Goal: Task Accomplishment & Management: Use online tool/utility

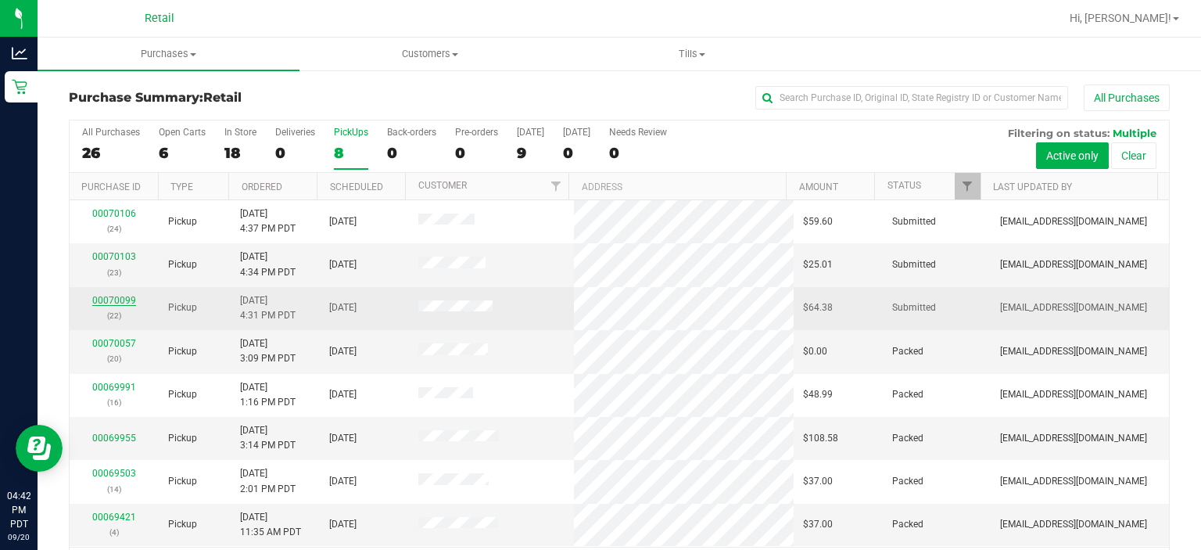
click at [106, 297] on link "00070099" at bounding box center [114, 300] width 44 height 11
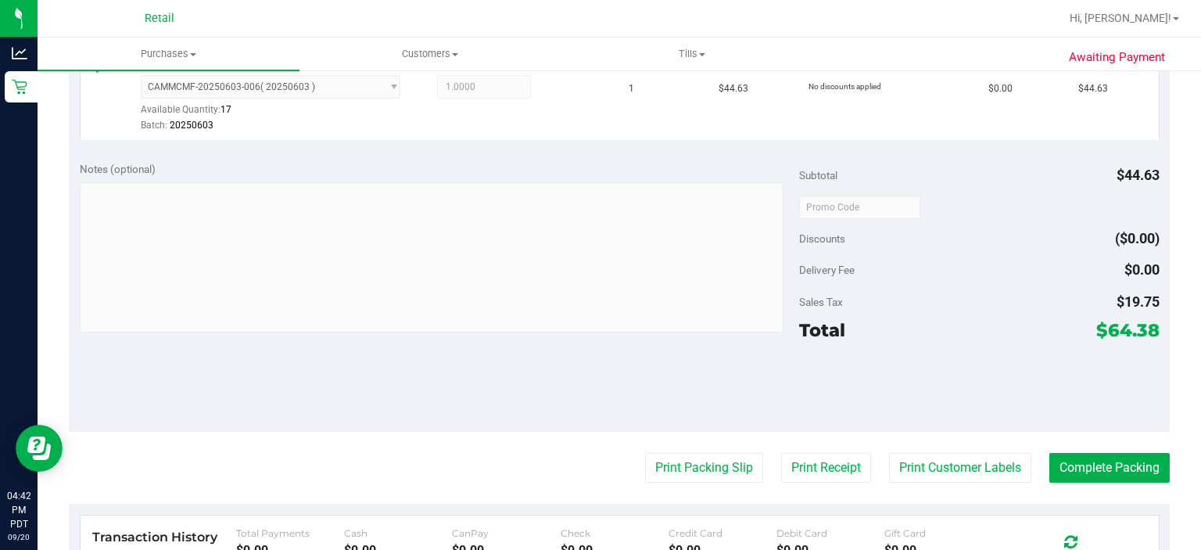
scroll to position [458, 0]
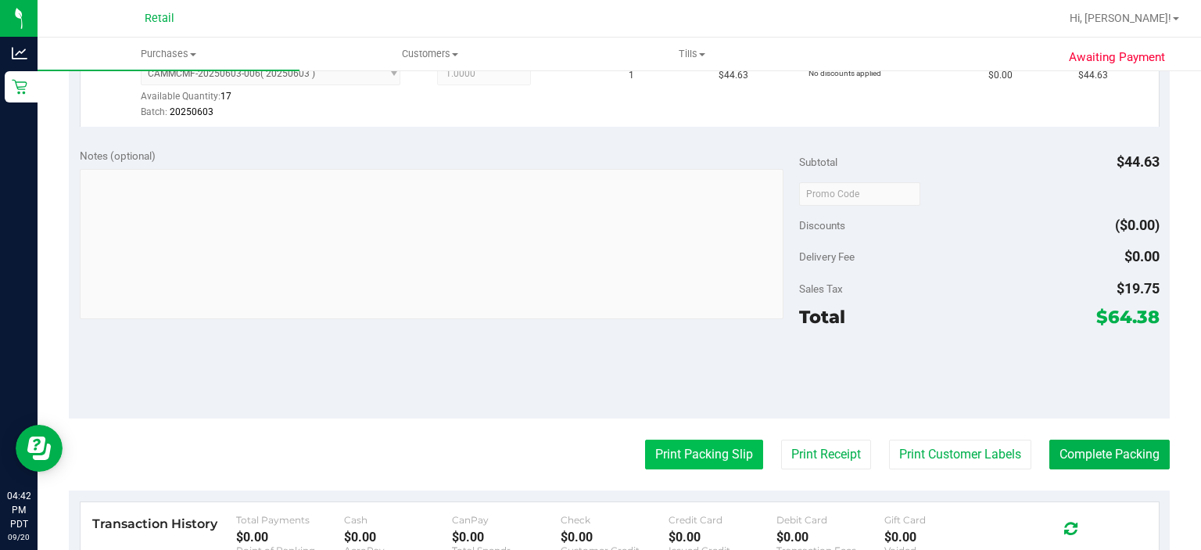
click at [672, 454] on button "Print Packing Slip" at bounding box center [704, 455] width 118 height 30
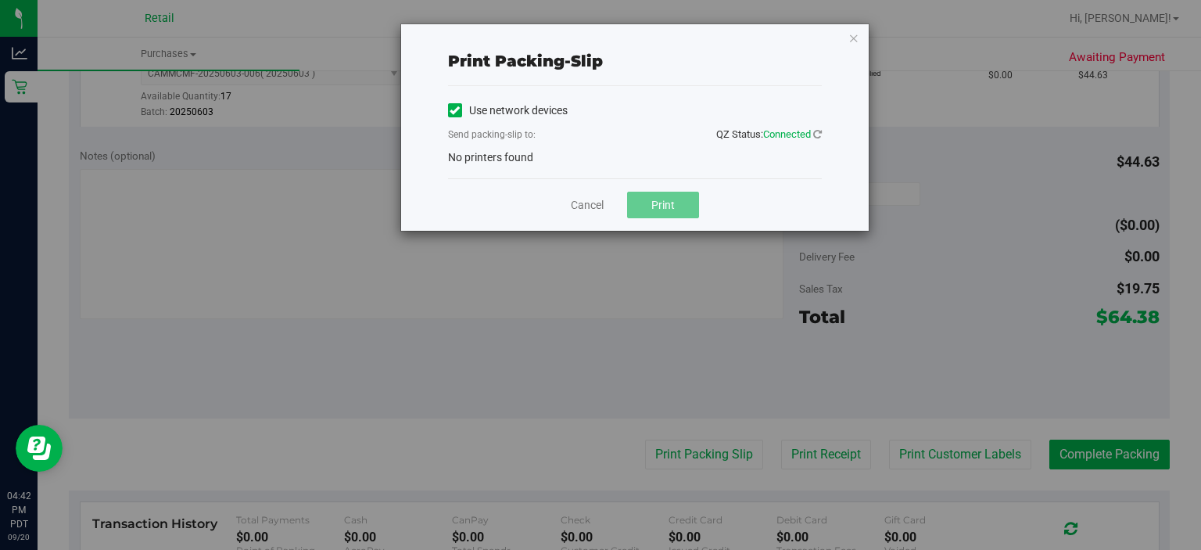
click at [450, 110] on icon at bounding box center [455, 110] width 10 height 0
click at [0, 0] on input "Use network devices" at bounding box center [0, 0] width 0 height 0
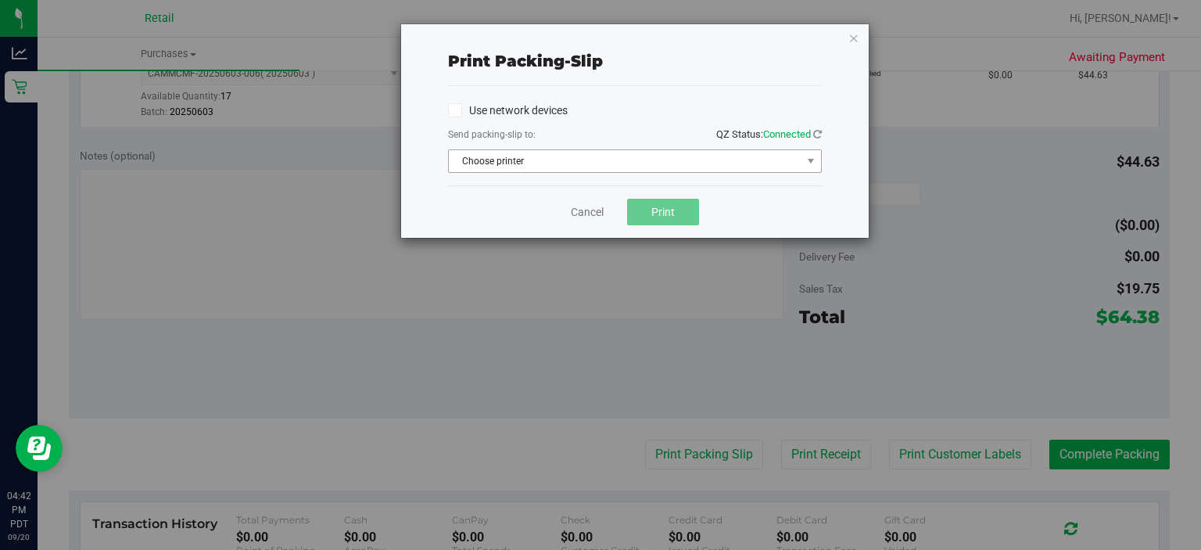
click at [499, 163] on span "Choose printer" at bounding box center [625, 161] width 353 height 22
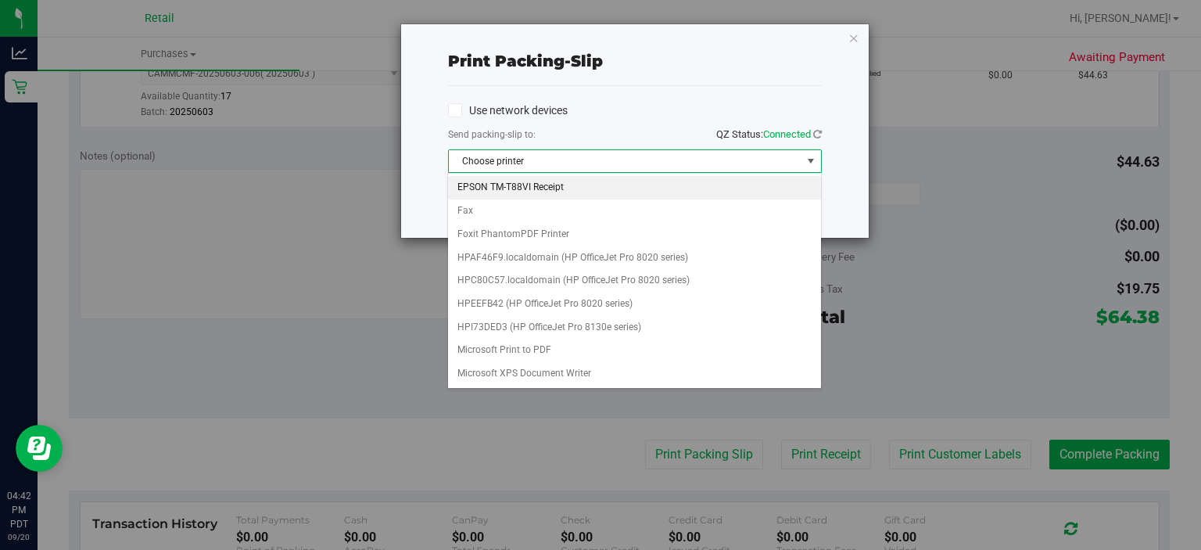
click at [541, 184] on li "EPSON TM-T88VI Receipt" at bounding box center [634, 187] width 372 height 23
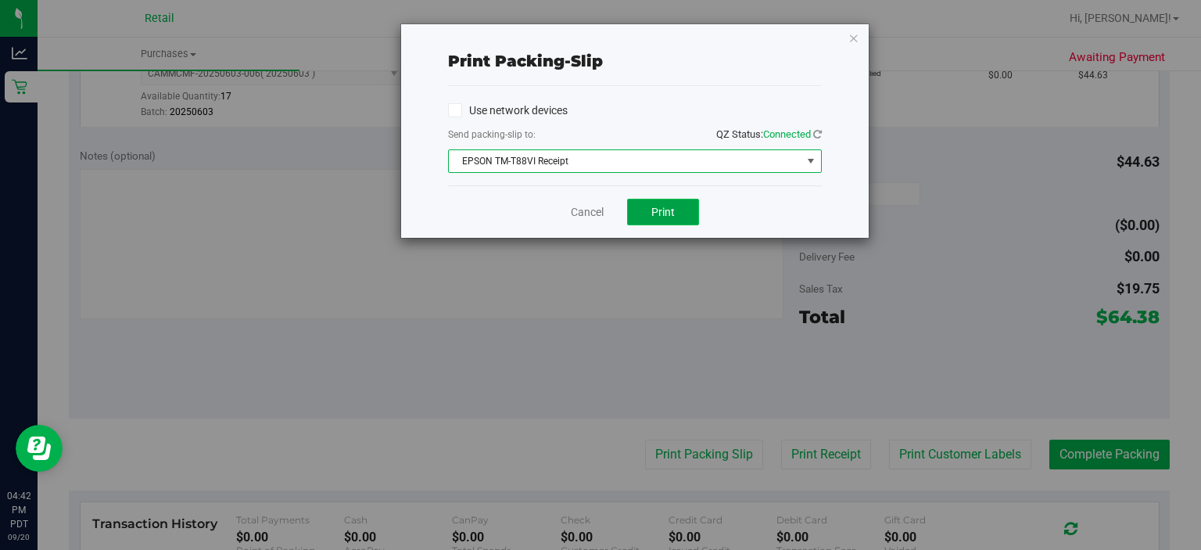
click at [663, 213] on span "Print" at bounding box center [662, 212] width 23 height 13
click at [573, 216] on link "Cancel" at bounding box center [587, 212] width 33 height 16
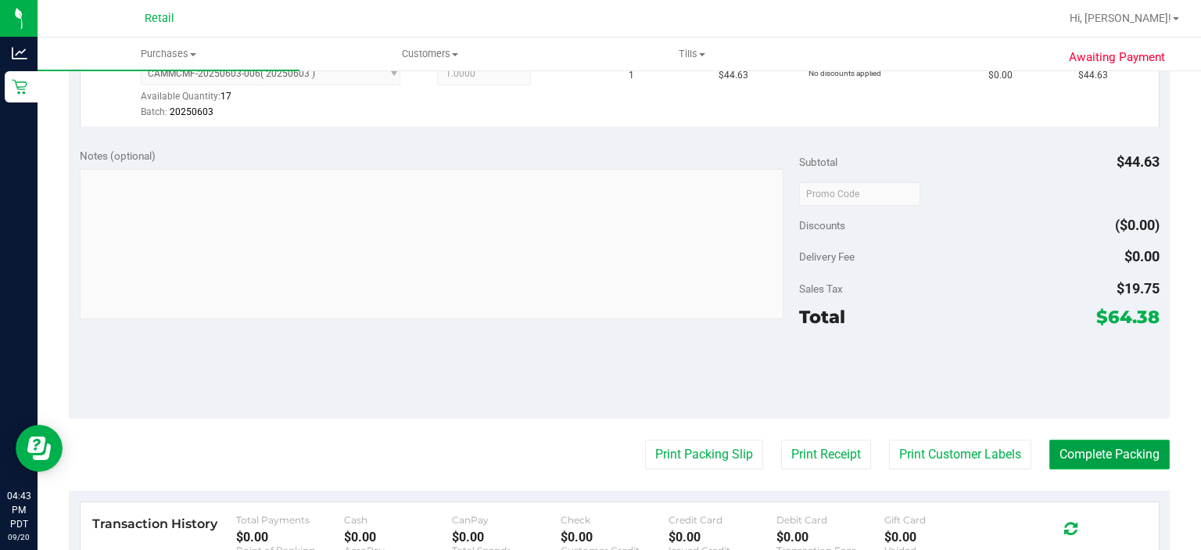
click at [1098, 441] on button "Complete Packing" at bounding box center [1110, 455] width 120 height 30
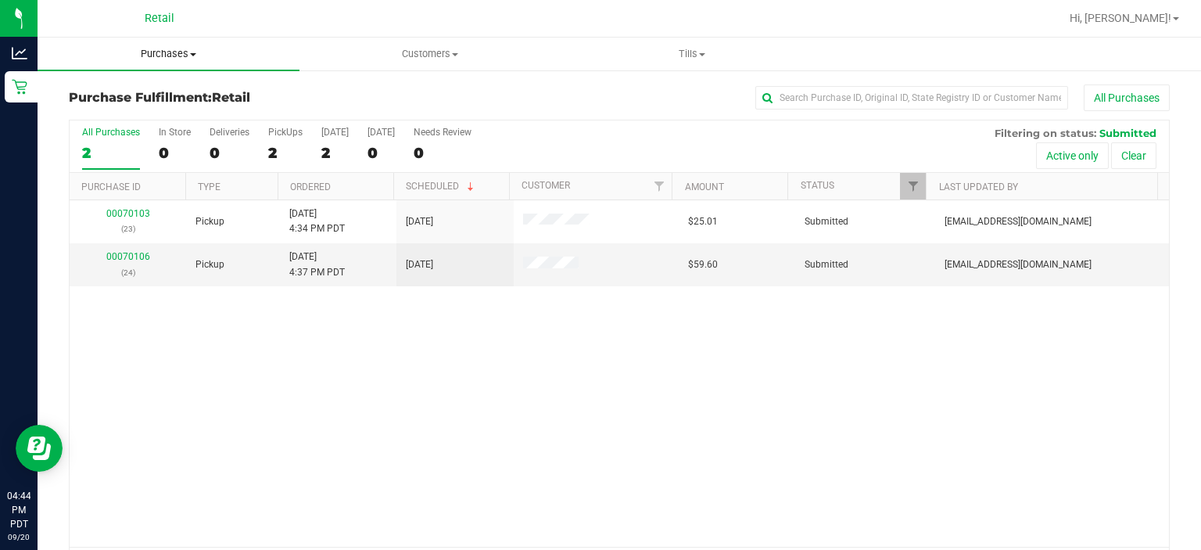
click at [170, 65] on uib-tab-heading "Purchases Summary of purchases Fulfillment All purchases" at bounding box center [169, 54] width 262 height 33
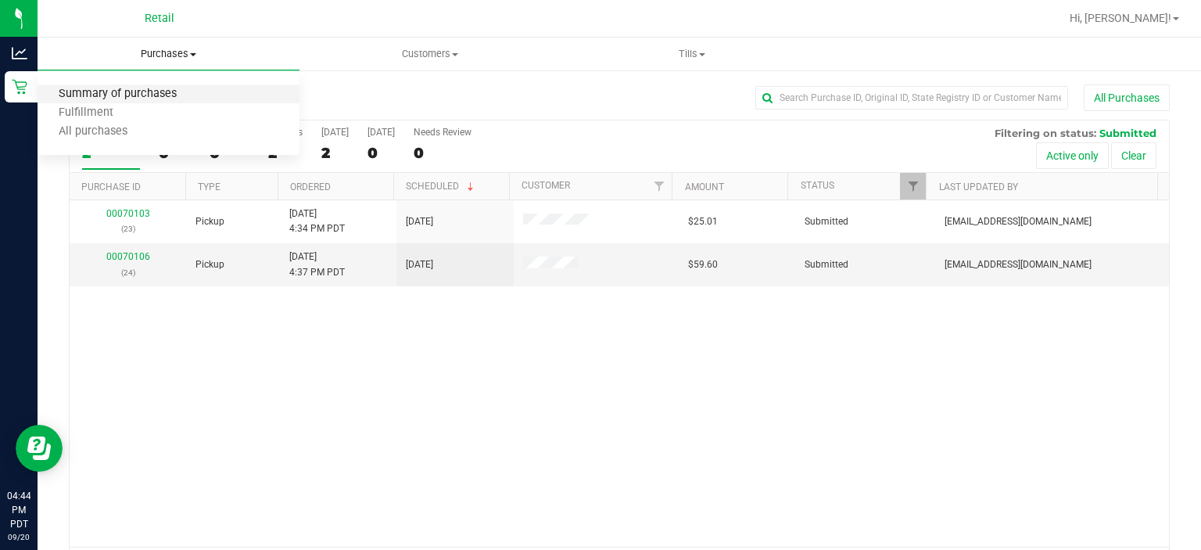
click at [169, 91] on span "Summary of purchases" at bounding box center [118, 94] width 160 height 13
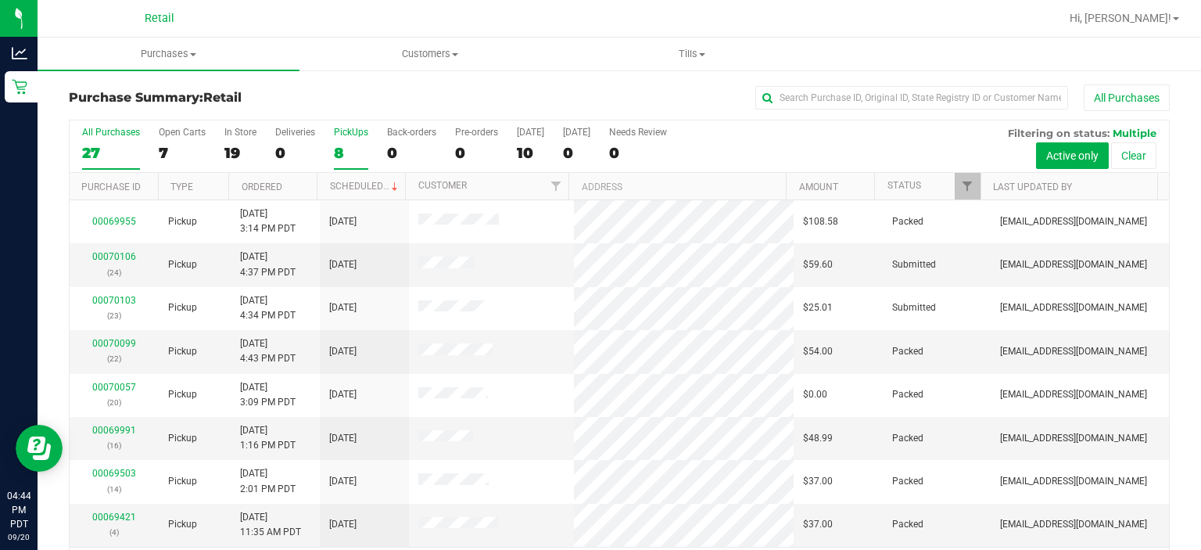
click at [347, 130] on div "PickUps" at bounding box center [351, 132] width 34 height 11
click at [0, 0] on input "PickUps 8" at bounding box center [0, 0] width 0 height 0
click at [361, 185] on link "Scheduled" at bounding box center [365, 186] width 71 height 11
click at [108, 257] on link "00070103" at bounding box center [114, 256] width 44 height 11
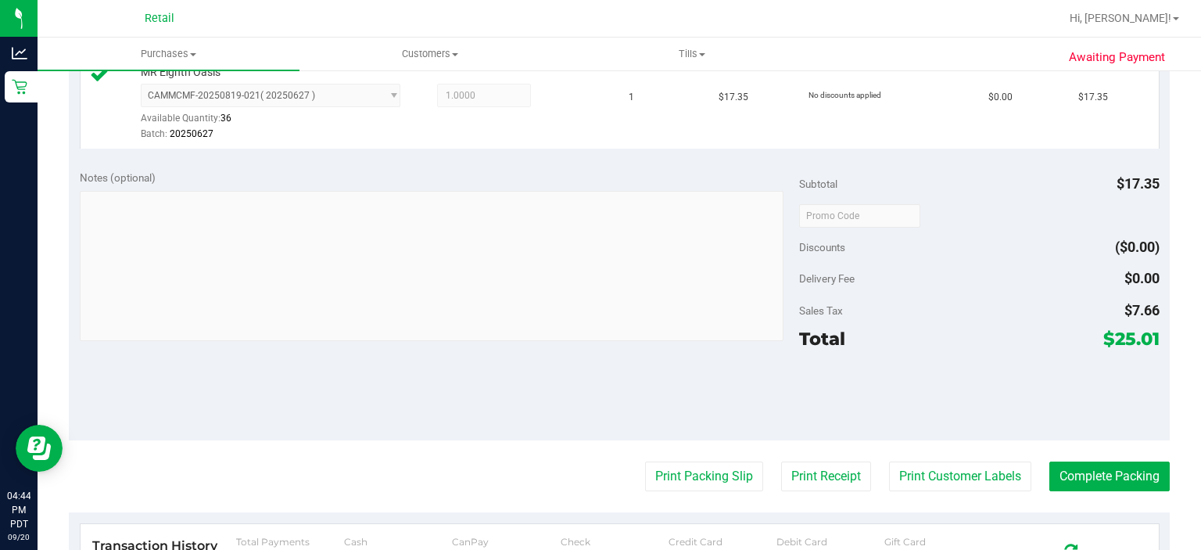
scroll to position [447, 0]
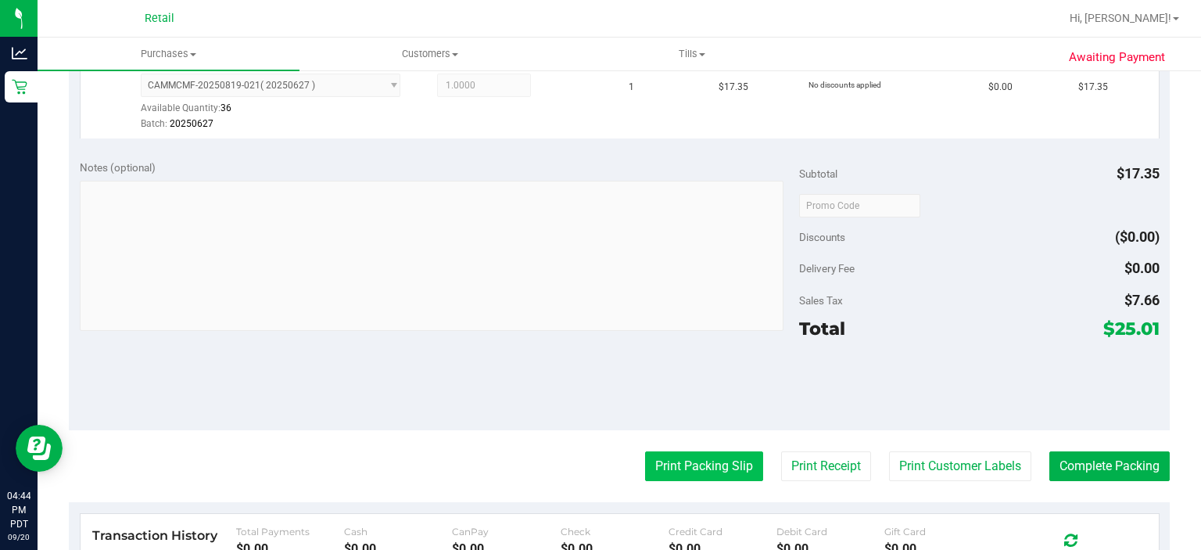
click at [676, 467] on button "Print Packing Slip" at bounding box center [704, 466] width 118 height 30
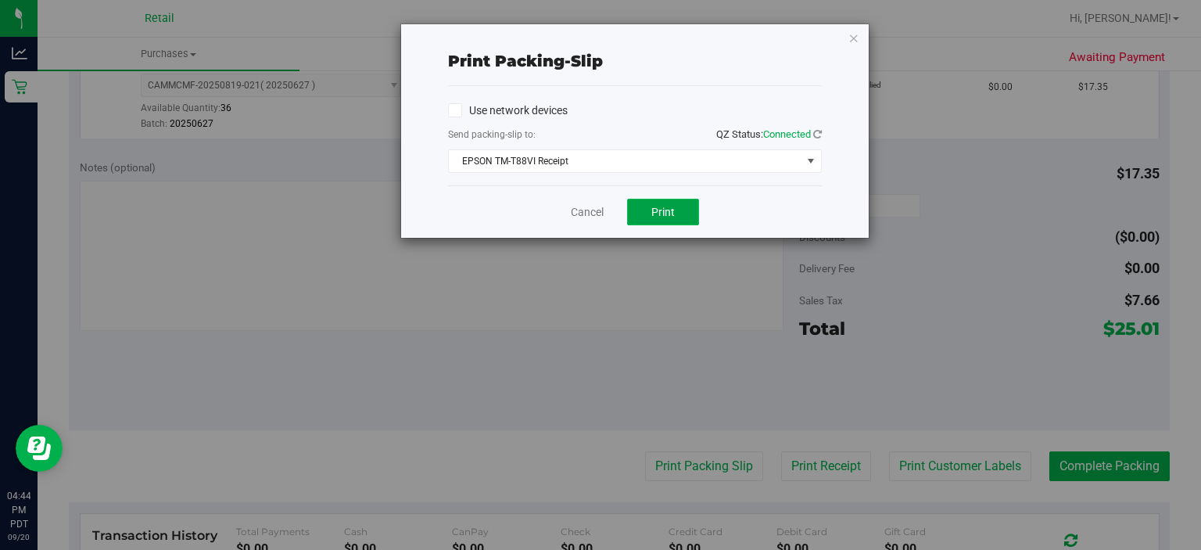
click at [673, 216] on span "Print" at bounding box center [662, 212] width 23 height 13
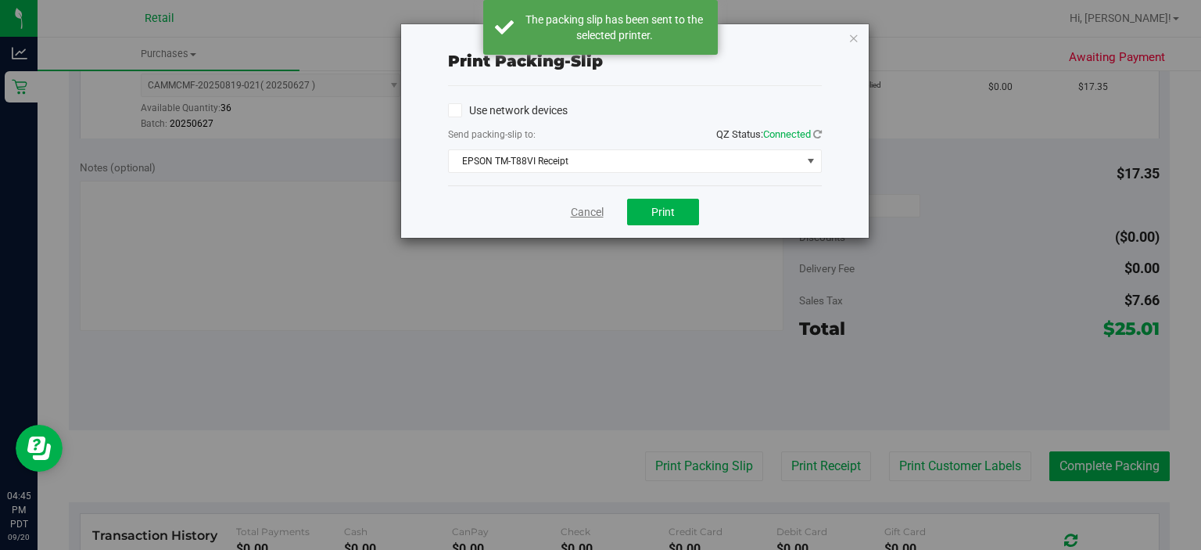
click at [574, 210] on link "Cancel" at bounding box center [587, 212] width 33 height 16
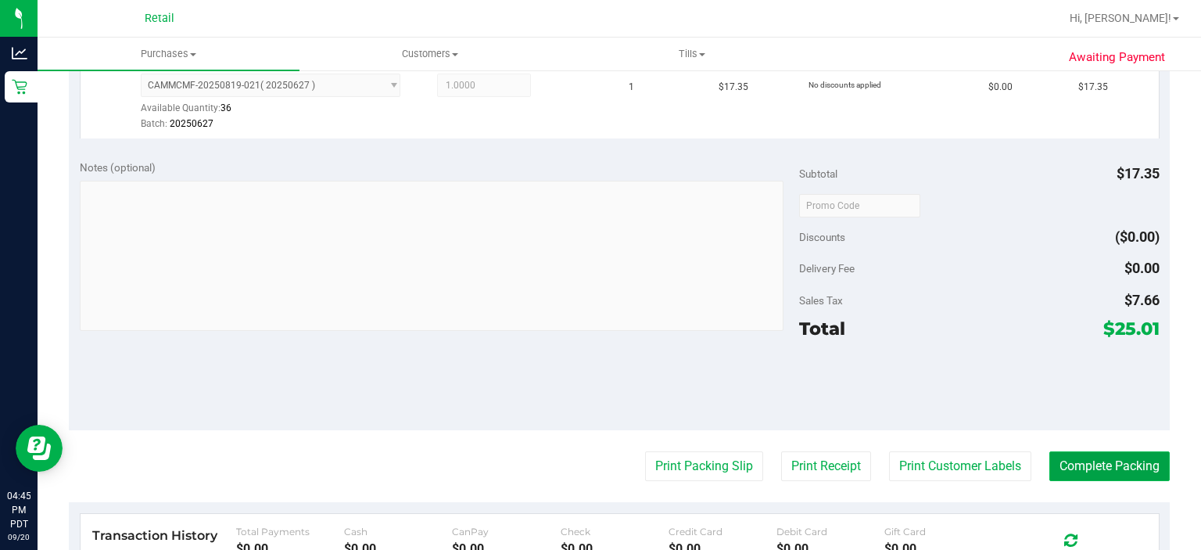
click at [1091, 466] on button "Complete Packing" at bounding box center [1110, 466] width 120 height 30
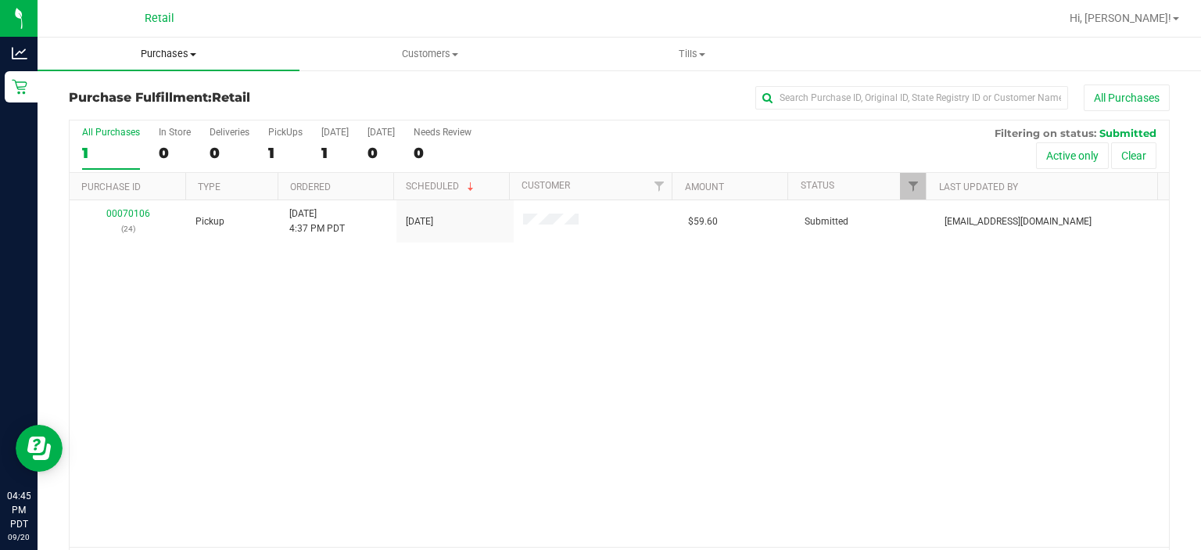
click at [167, 58] on span "Purchases" at bounding box center [169, 54] width 262 height 14
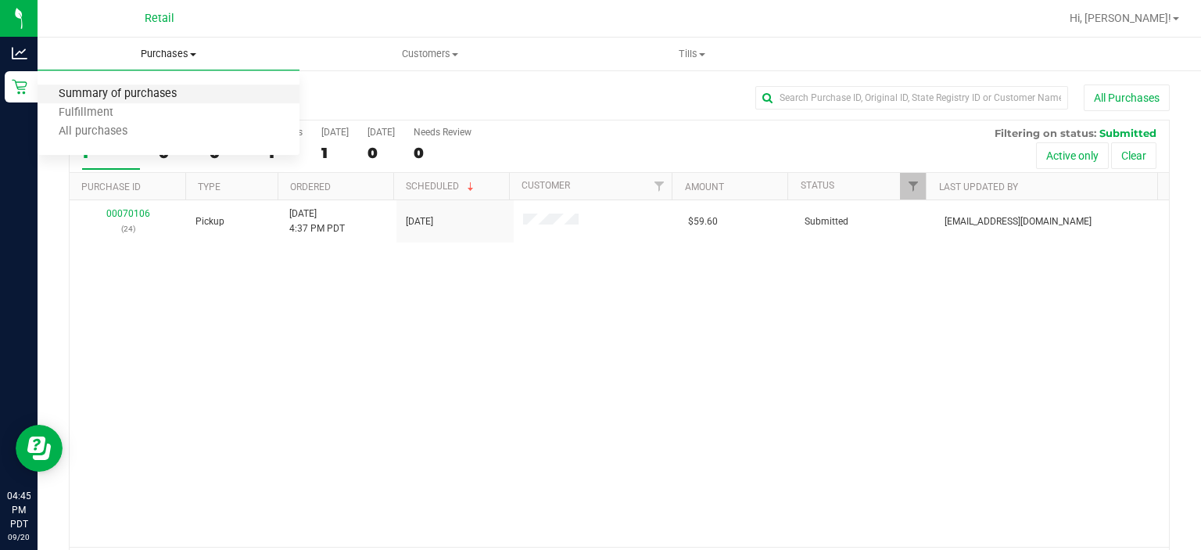
click at [144, 97] on span "Summary of purchases" at bounding box center [118, 94] width 160 height 13
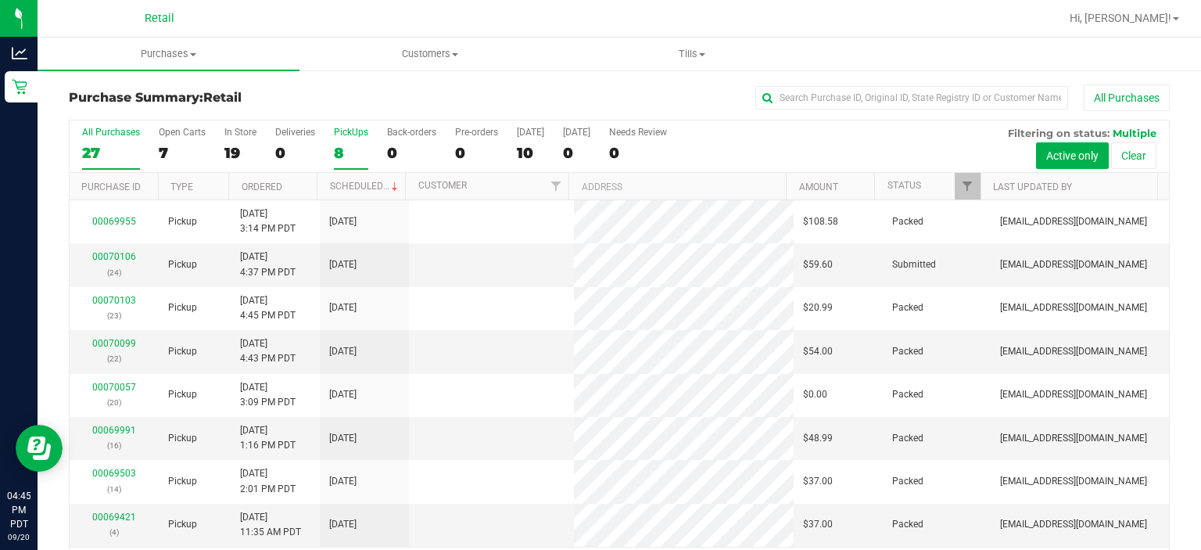
click at [335, 137] on div "PickUps" at bounding box center [351, 132] width 34 height 11
click at [0, 0] on input "PickUps 8" at bounding box center [0, 0] width 0 height 0
click at [364, 185] on link "Scheduled" at bounding box center [365, 186] width 71 height 11
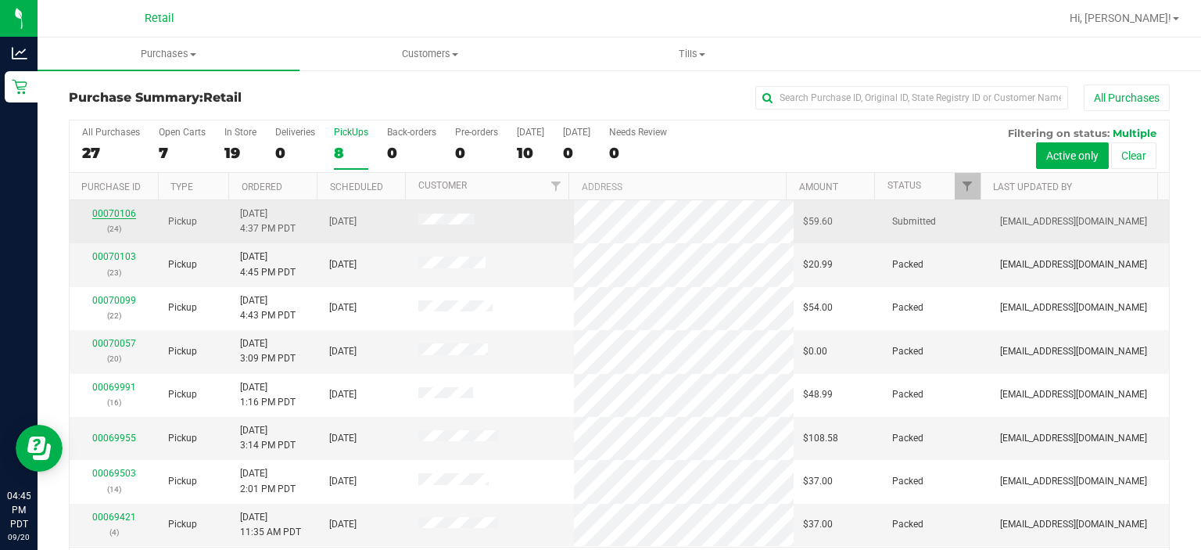
click at [115, 211] on link "00070106" at bounding box center [114, 213] width 44 height 11
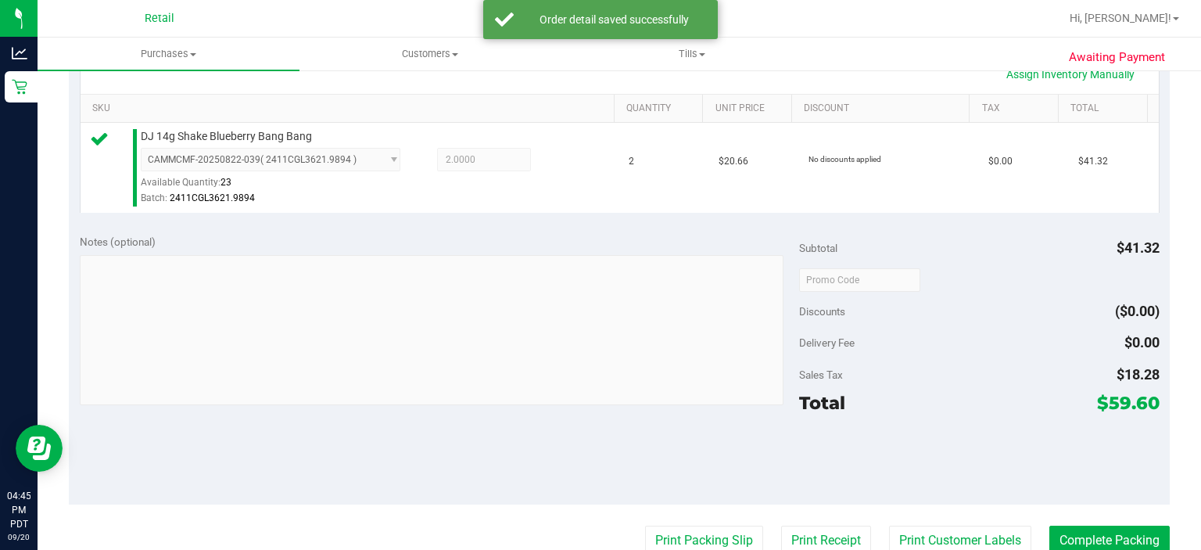
scroll to position [385, 0]
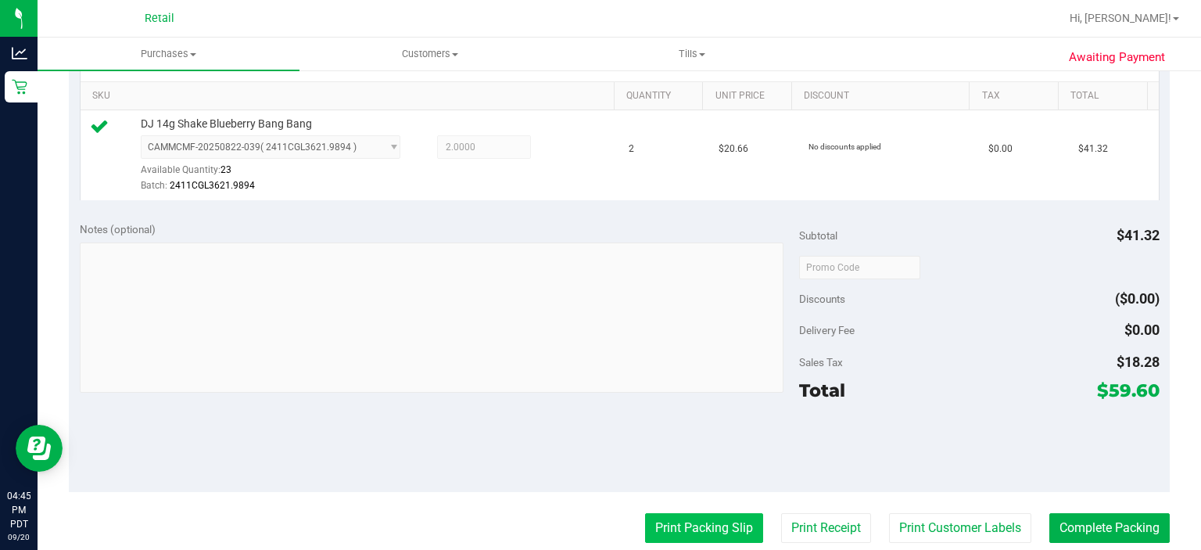
click at [676, 526] on button "Print Packing Slip" at bounding box center [704, 528] width 118 height 30
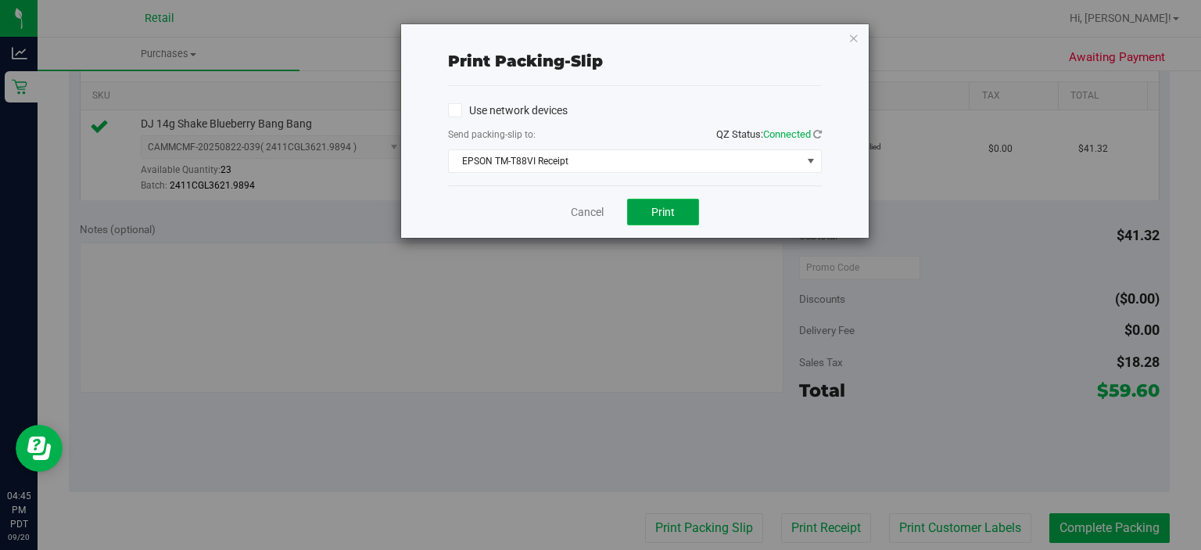
click at [663, 217] on button "Print" at bounding box center [663, 212] width 72 height 27
click at [593, 211] on link "Cancel" at bounding box center [587, 212] width 33 height 16
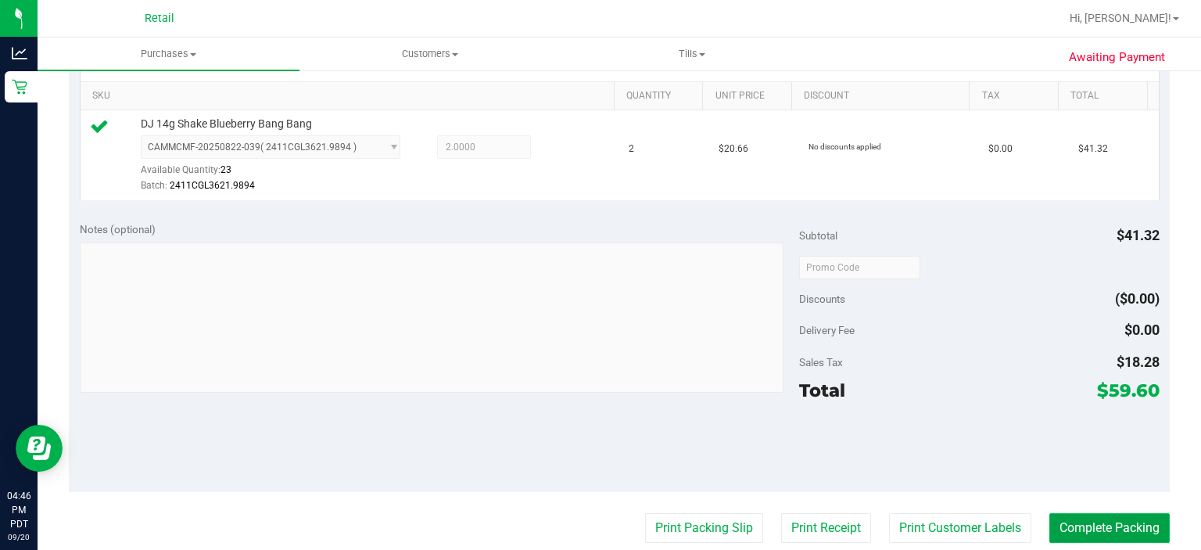
click at [1112, 528] on button "Complete Packing" at bounding box center [1110, 528] width 120 height 30
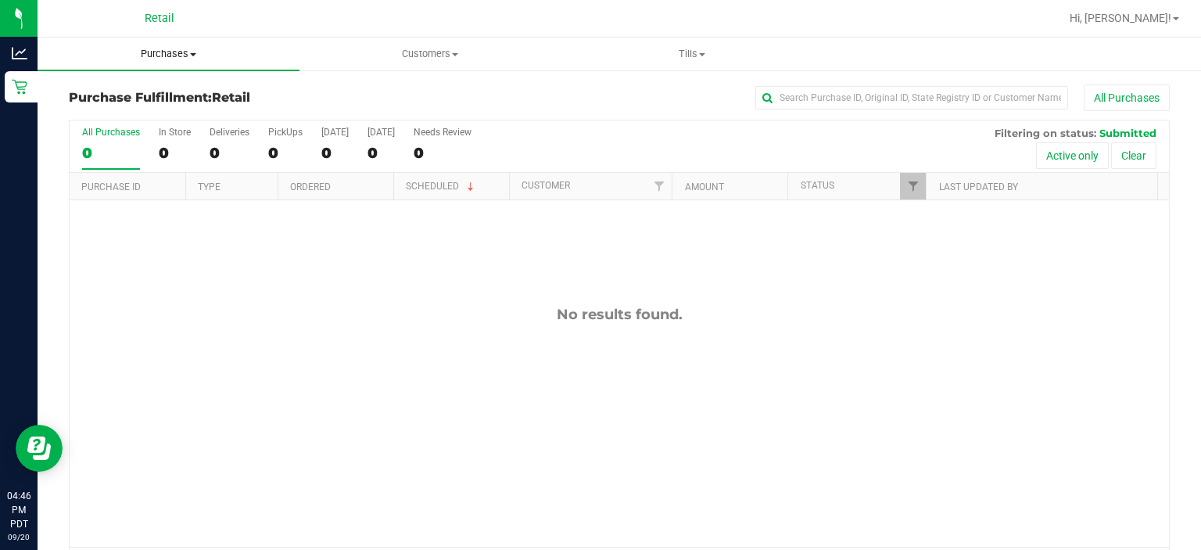
click at [178, 59] on span "Purchases" at bounding box center [169, 54] width 262 height 14
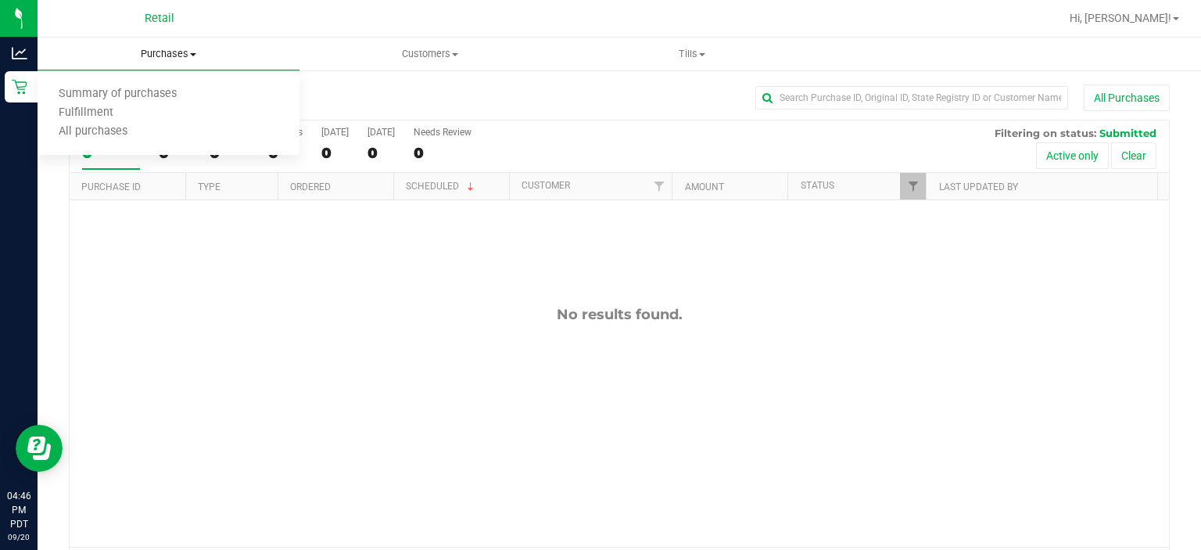
click at [148, 94] on span "Summary of purchases" at bounding box center [118, 94] width 160 height 13
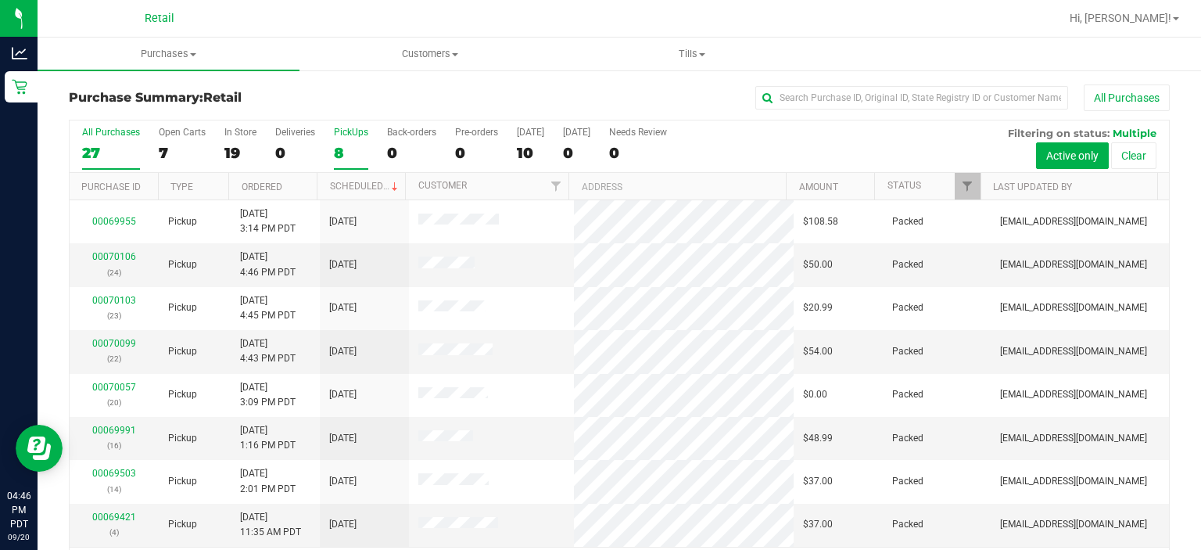
click at [345, 129] on div "PickUps" at bounding box center [351, 132] width 34 height 11
click at [0, 0] on input "PickUps 8" at bounding box center [0, 0] width 0 height 0
click at [359, 185] on link "Scheduled" at bounding box center [365, 186] width 71 height 11
click at [117, 260] on link "00070123" at bounding box center [114, 256] width 44 height 11
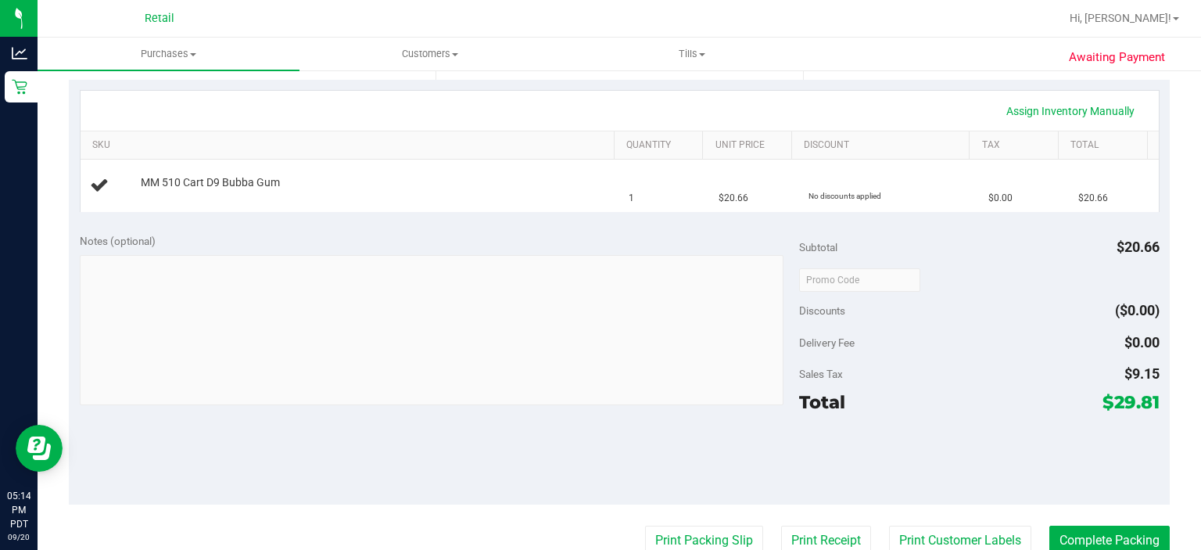
scroll to position [336, 0]
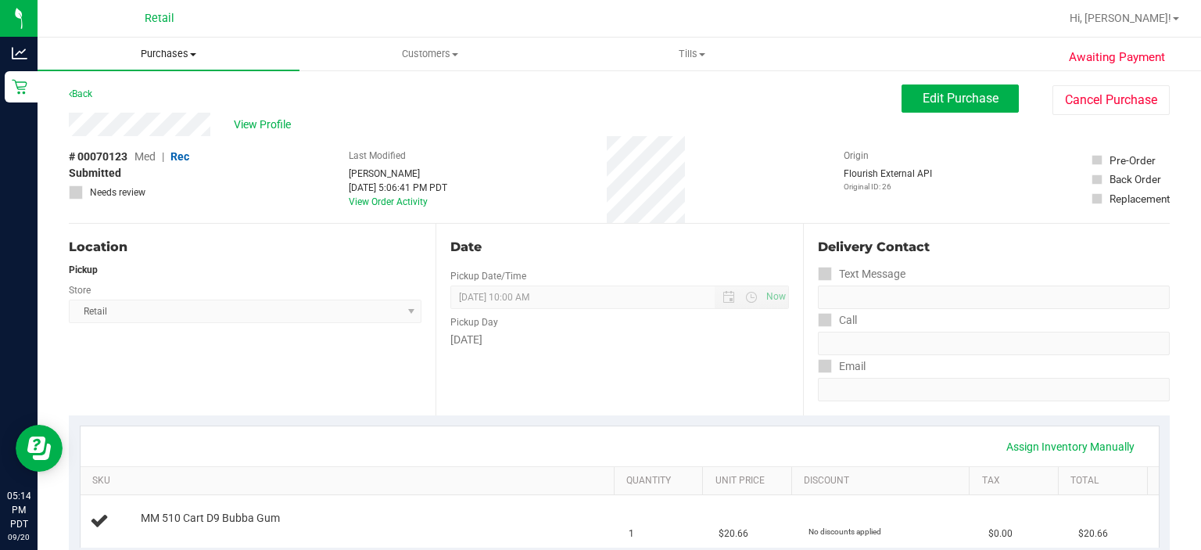
click at [169, 53] on span "Purchases" at bounding box center [169, 54] width 262 height 14
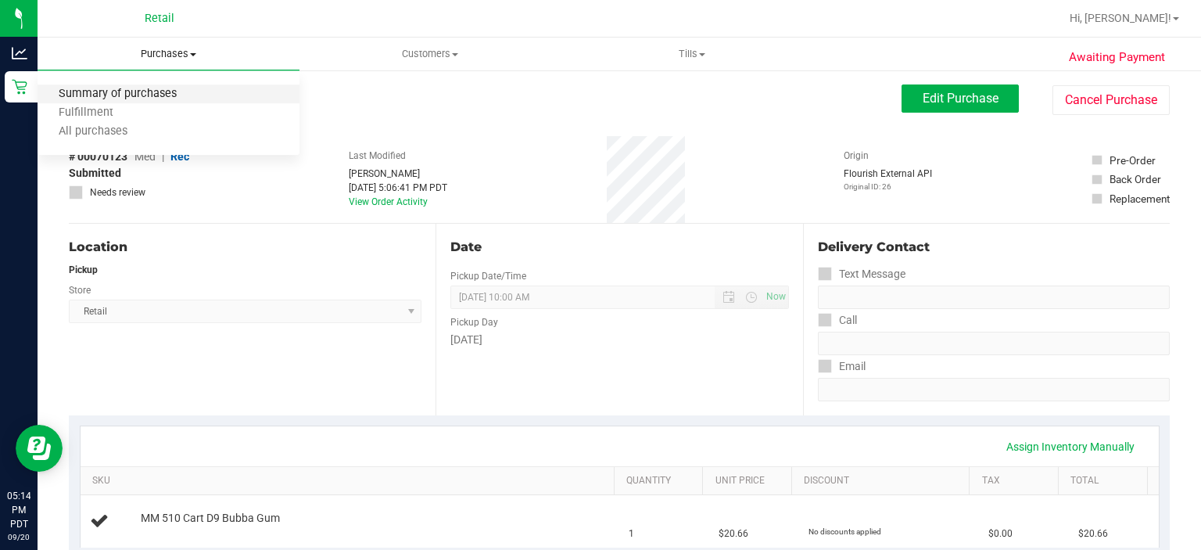
click at [116, 96] on span "Summary of purchases" at bounding box center [118, 94] width 160 height 13
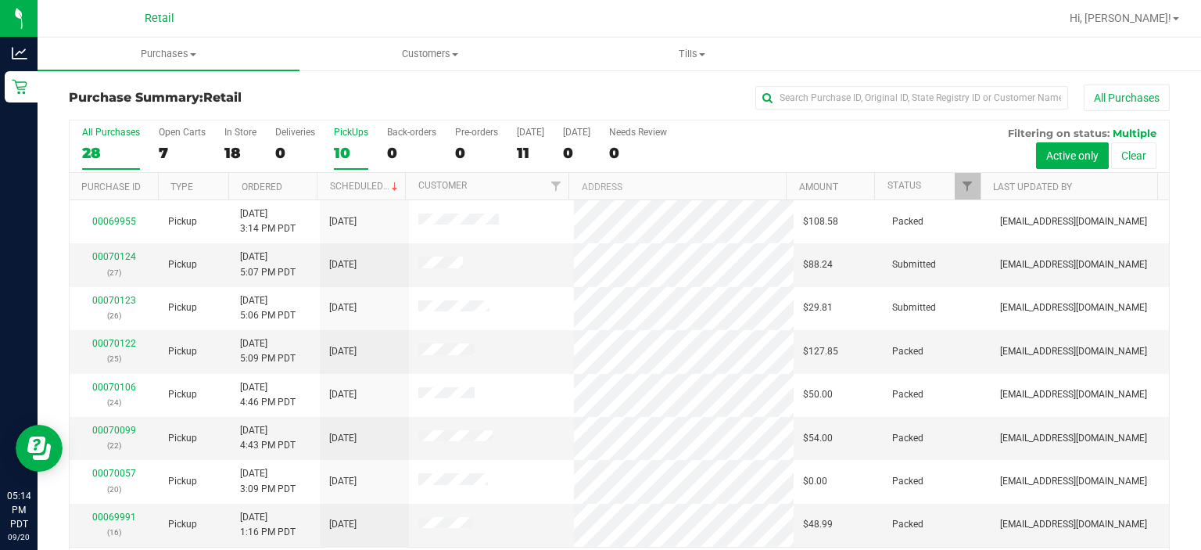
click at [335, 134] on div "PickUps" at bounding box center [351, 132] width 34 height 11
click at [0, 0] on input "PickUps 10" at bounding box center [0, 0] width 0 height 0
click at [373, 181] on link "Scheduled" at bounding box center [365, 186] width 71 height 11
click at [107, 259] on link "00070123" at bounding box center [114, 256] width 44 height 11
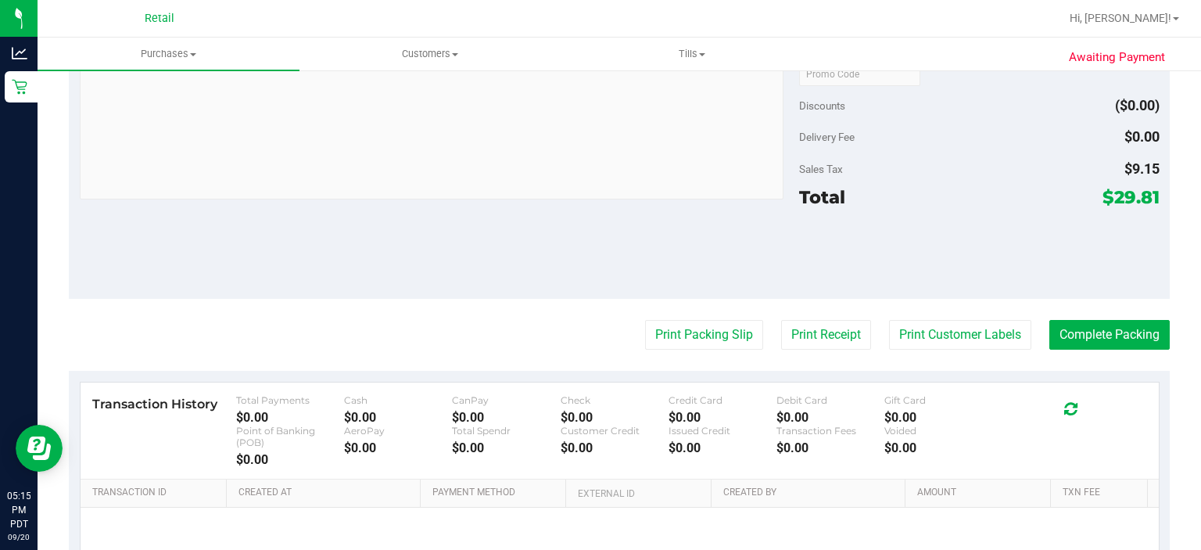
scroll to position [579, 0]
click at [687, 334] on button "Print Packing Slip" at bounding box center [704, 334] width 118 height 30
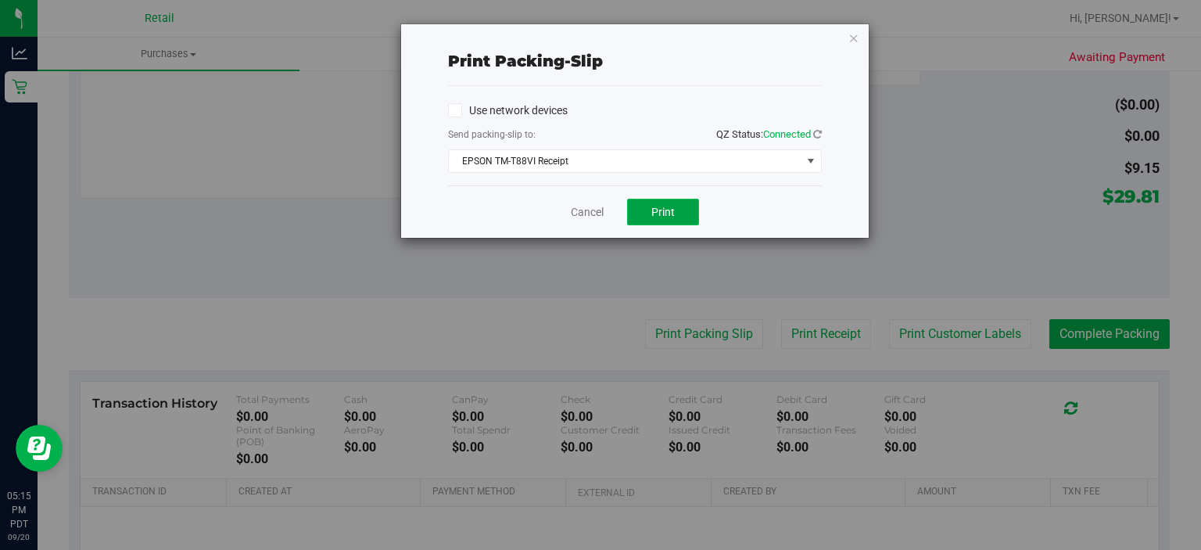
click at [681, 220] on button "Print" at bounding box center [663, 212] width 72 height 27
click at [584, 216] on link "Cancel" at bounding box center [587, 212] width 33 height 16
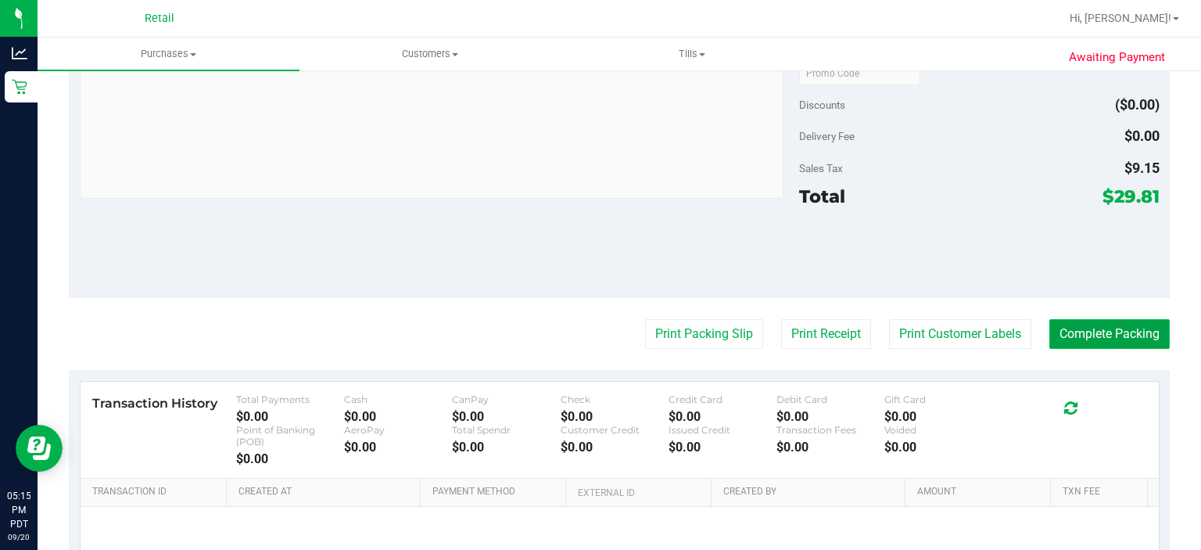
click at [1114, 336] on button "Complete Packing" at bounding box center [1110, 334] width 120 height 30
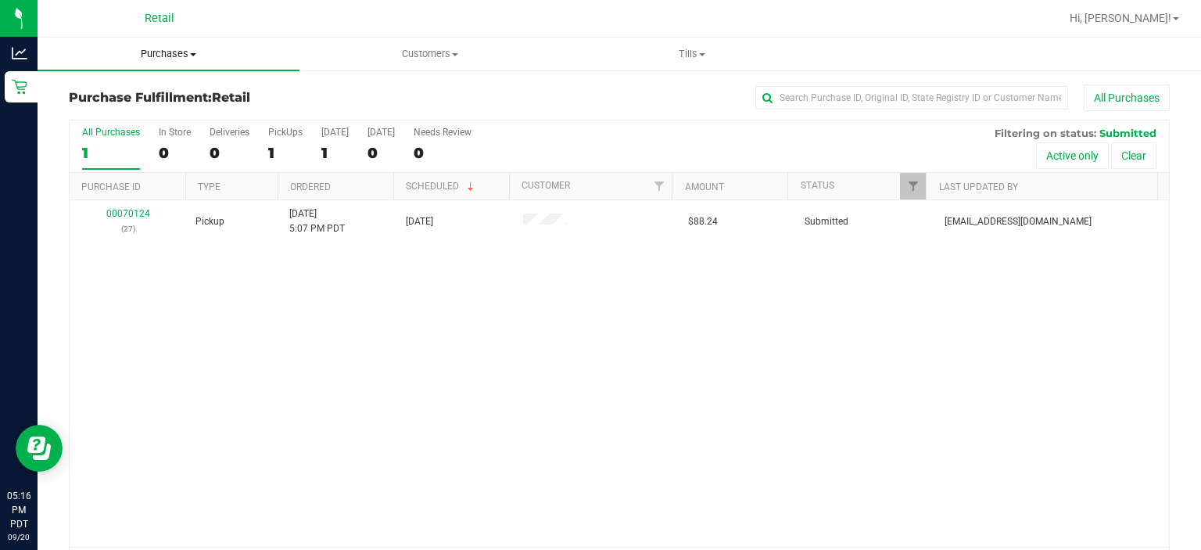
click at [164, 56] on span "Purchases" at bounding box center [169, 54] width 262 height 14
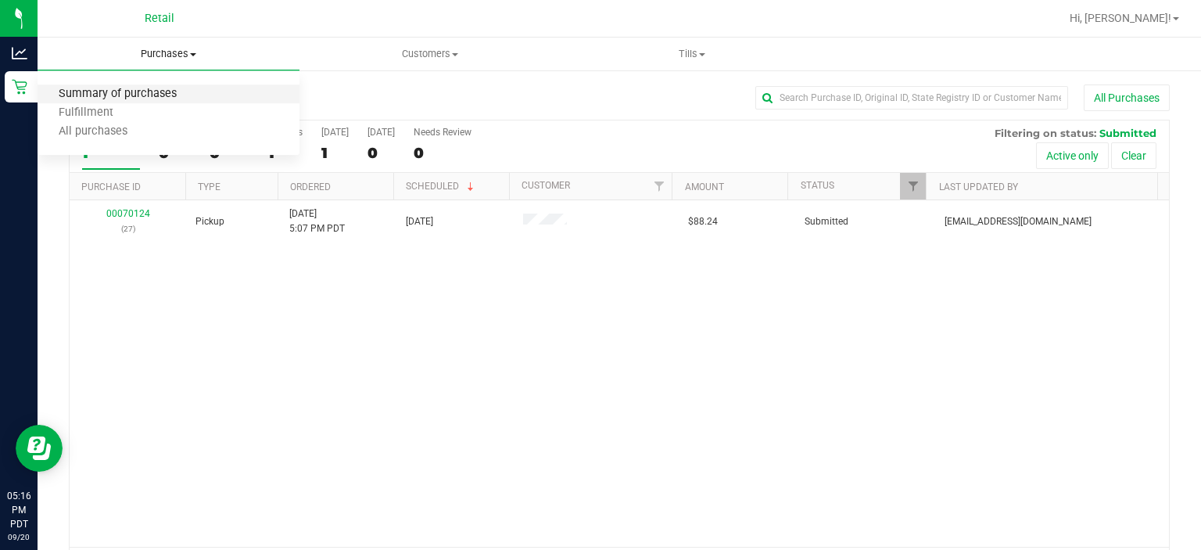
click at [135, 90] on span "Summary of purchases" at bounding box center [118, 94] width 160 height 13
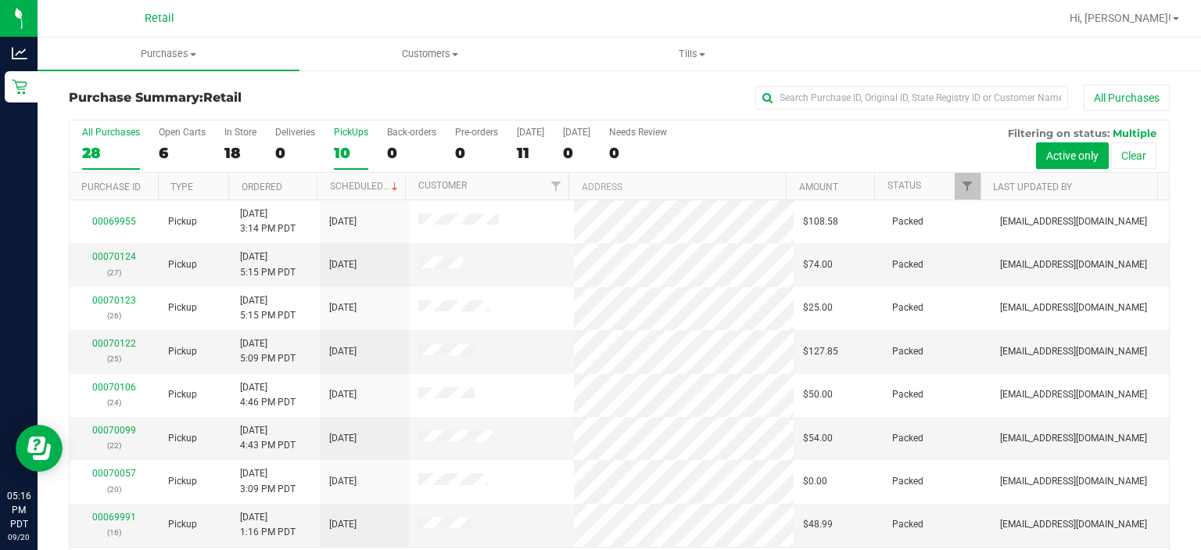
click at [338, 133] on div "PickUps" at bounding box center [351, 132] width 34 height 11
click at [0, 0] on input "PickUps 10" at bounding box center [0, 0] width 0 height 0
click at [389, 185] on span at bounding box center [395, 187] width 13 height 13
click at [113, 261] on div "00070138 (28)" at bounding box center [114, 264] width 70 height 30
click at [125, 255] on link "00070138" at bounding box center [114, 256] width 44 height 11
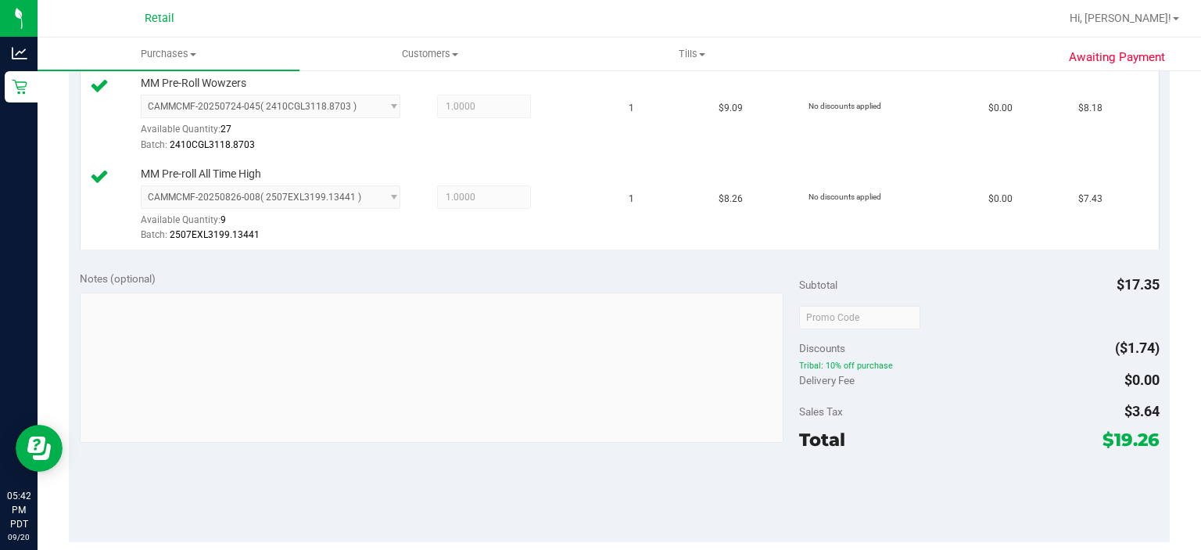
scroll to position [560, 0]
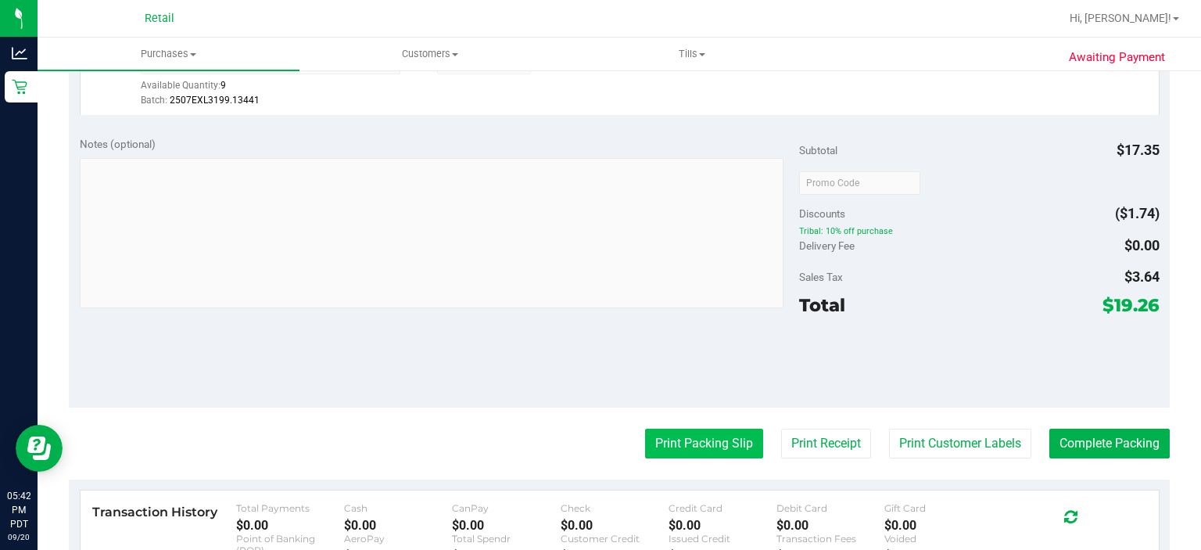
click at [660, 440] on button "Print Packing Slip" at bounding box center [704, 444] width 118 height 30
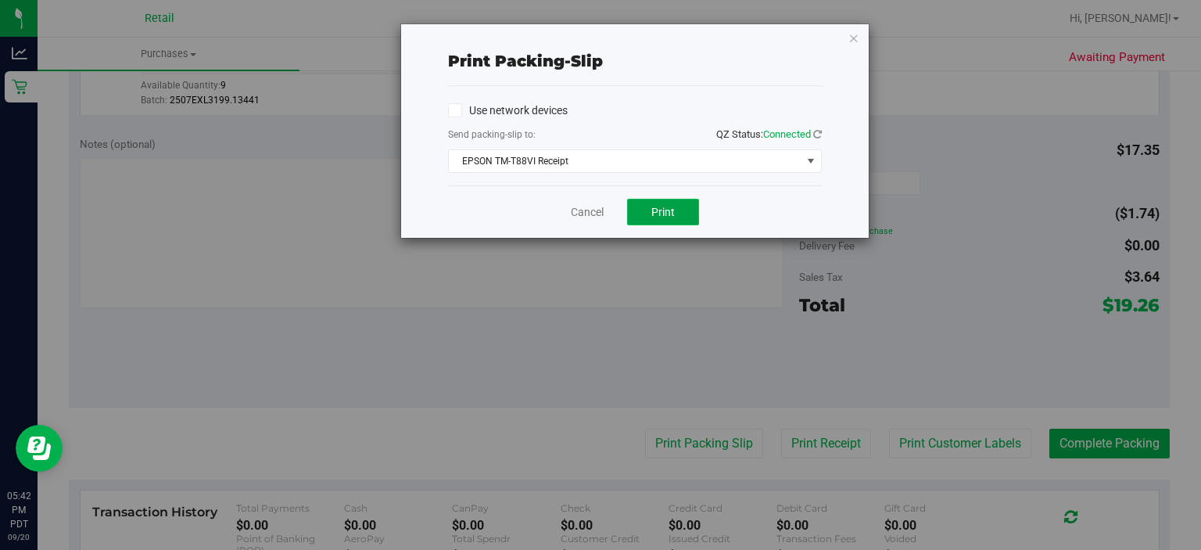
click at [680, 206] on button "Print" at bounding box center [663, 212] width 72 height 27
click at [582, 211] on link "Cancel" at bounding box center [587, 212] width 33 height 16
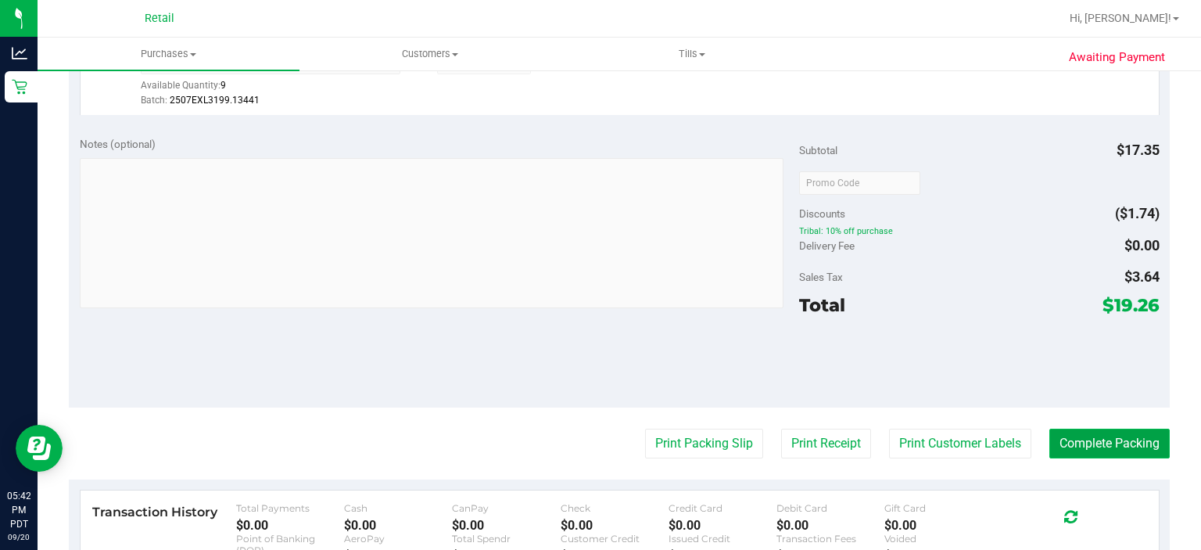
click at [1075, 438] on button "Complete Packing" at bounding box center [1110, 444] width 120 height 30
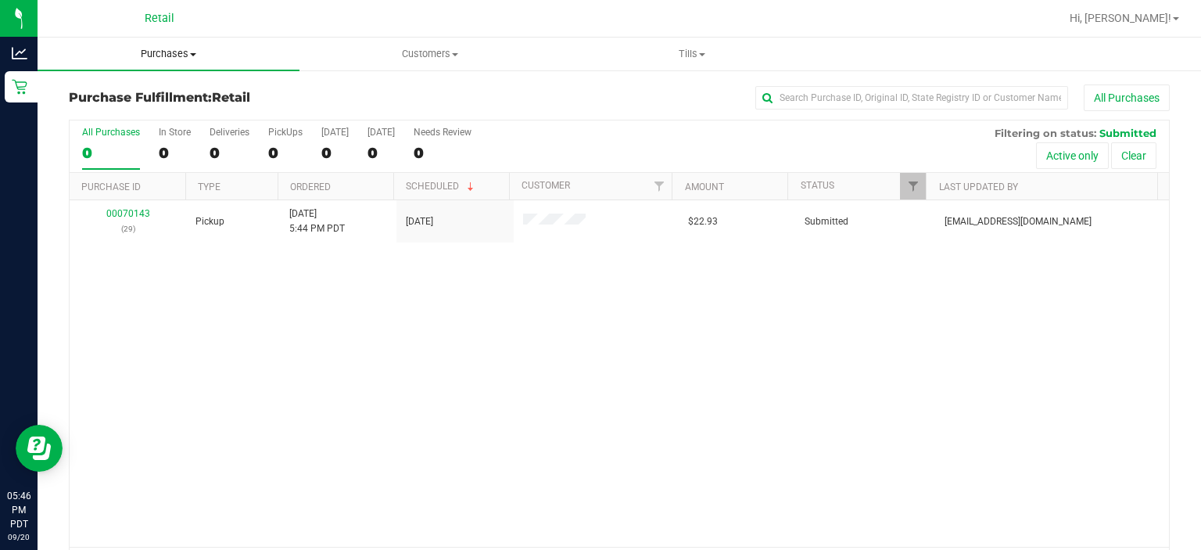
click at [149, 48] on span "Purchases" at bounding box center [169, 54] width 262 height 14
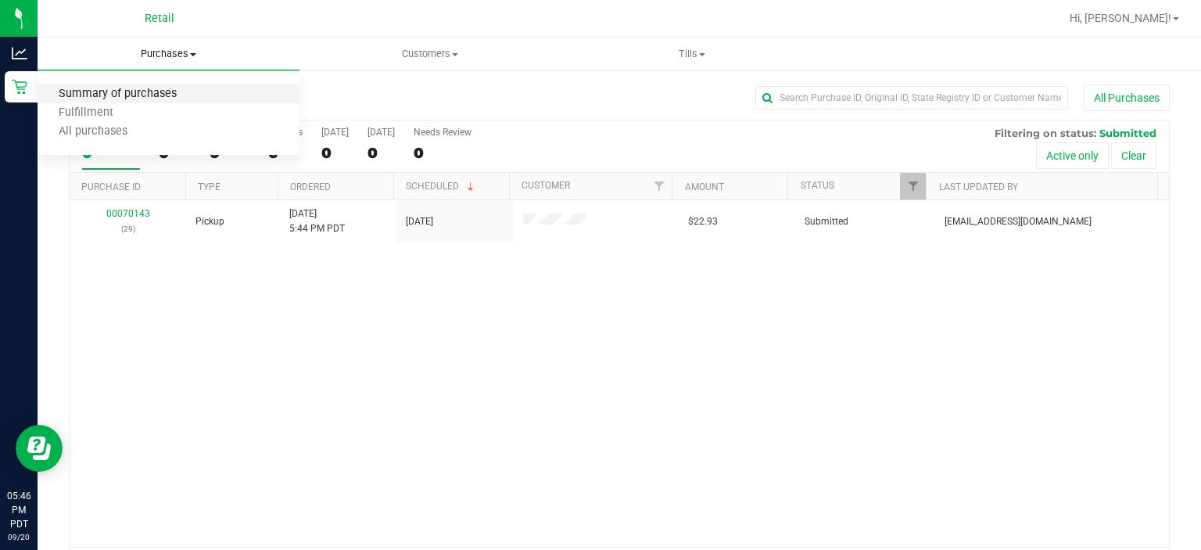
click at [118, 91] on span "Summary of purchases" at bounding box center [118, 94] width 160 height 13
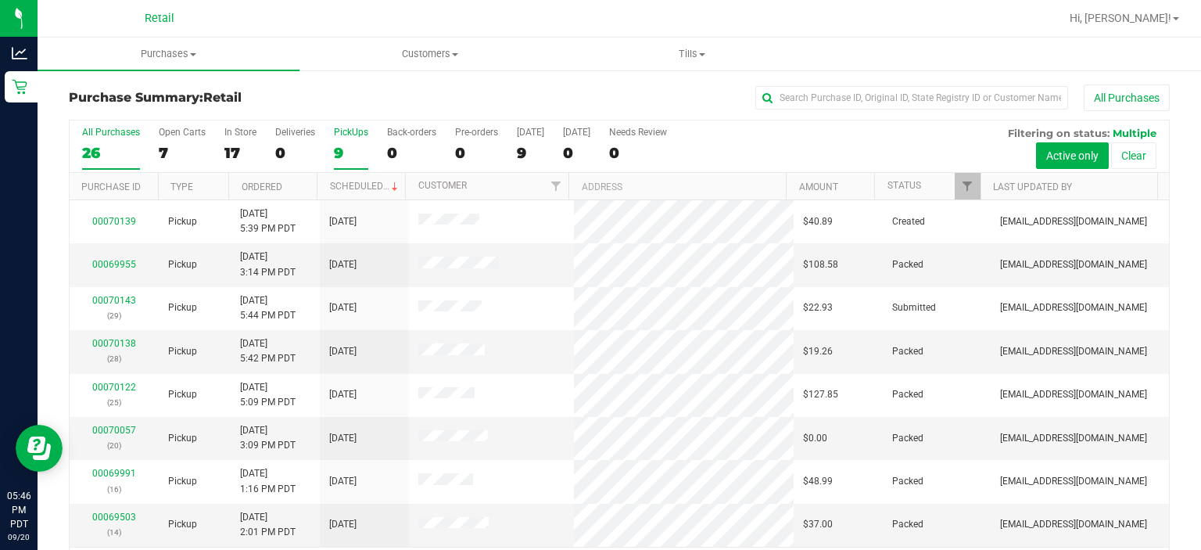
click at [336, 131] on div "PickUps" at bounding box center [351, 132] width 34 height 11
click at [0, 0] on input "PickUps 9" at bounding box center [0, 0] width 0 height 0
click at [369, 188] on link "Scheduled" at bounding box center [365, 186] width 71 height 11
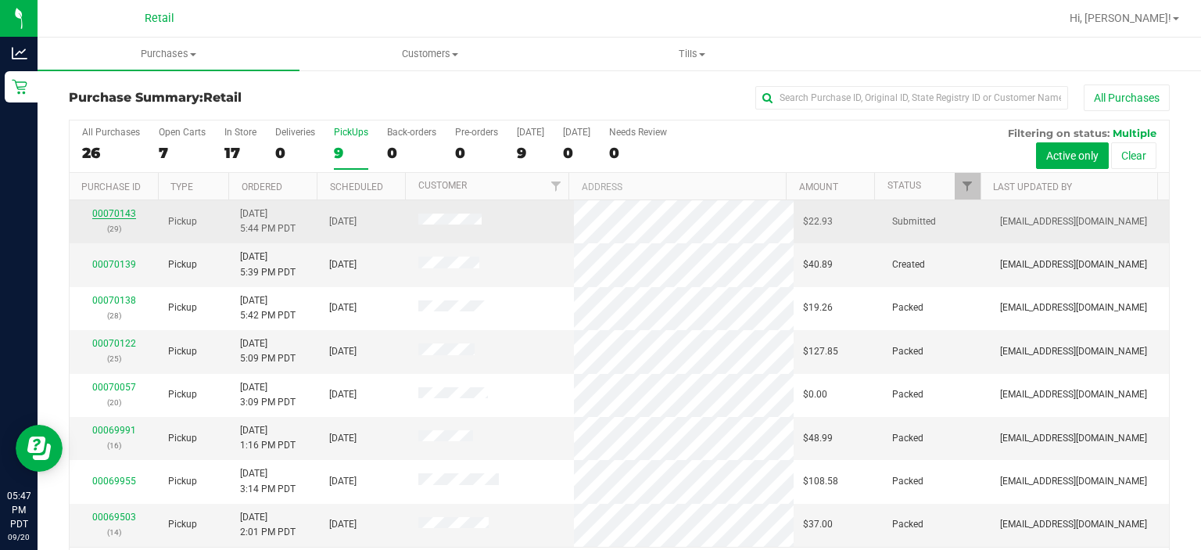
click at [105, 208] on link "00070143" at bounding box center [114, 213] width 44 height 11
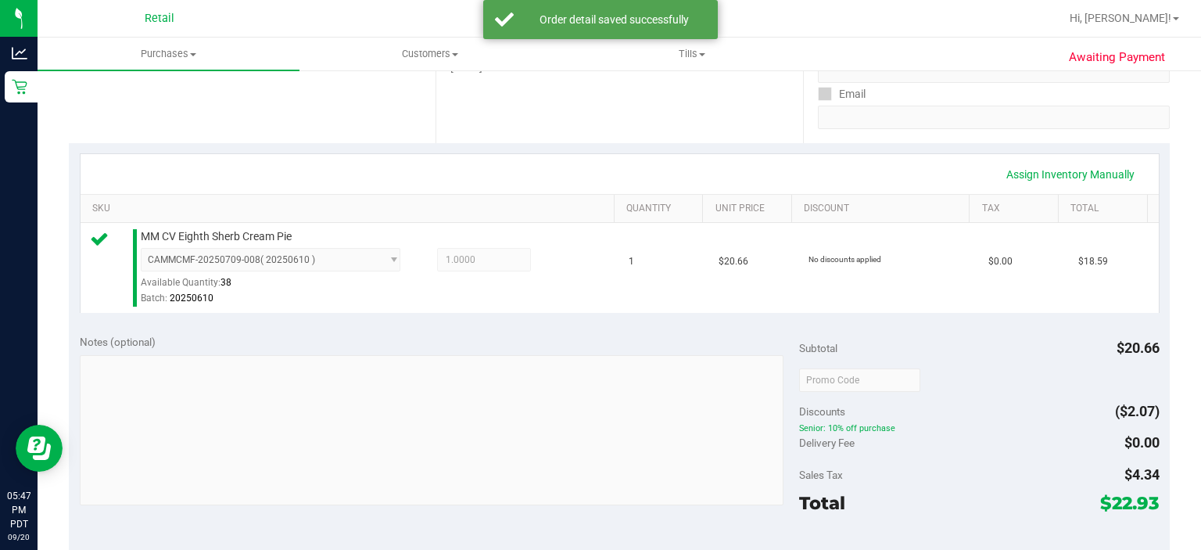
scroll to position [426, 0]
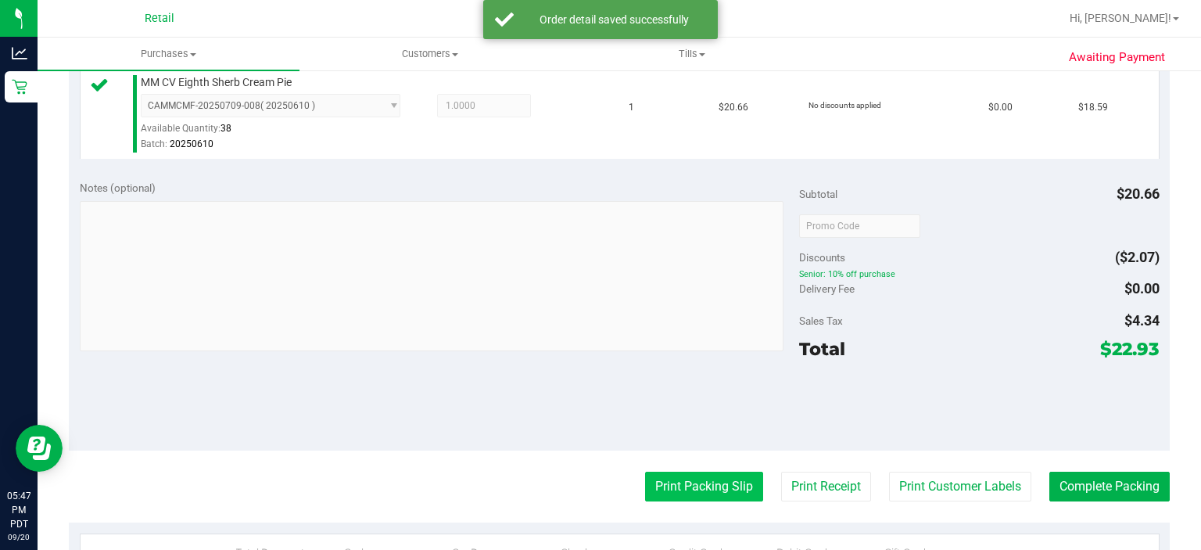
click at [694, 483] on button "Print Packing Slip" at bounding box center [704, 487] width 118 height 30
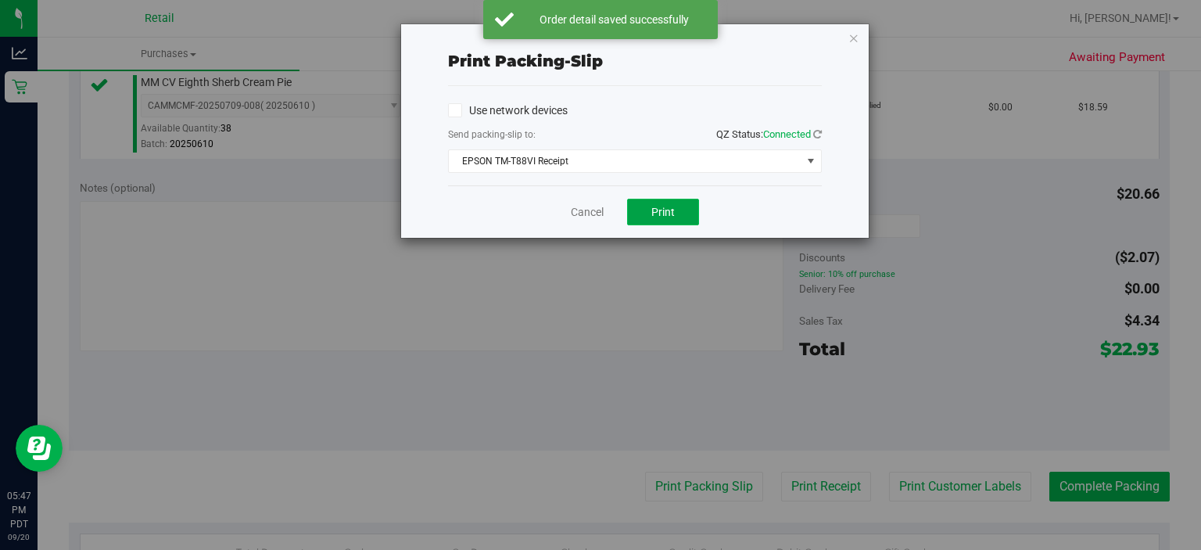
click at [684, 213] on button "Print" at bounding box center [663, 212] width 72 height 27
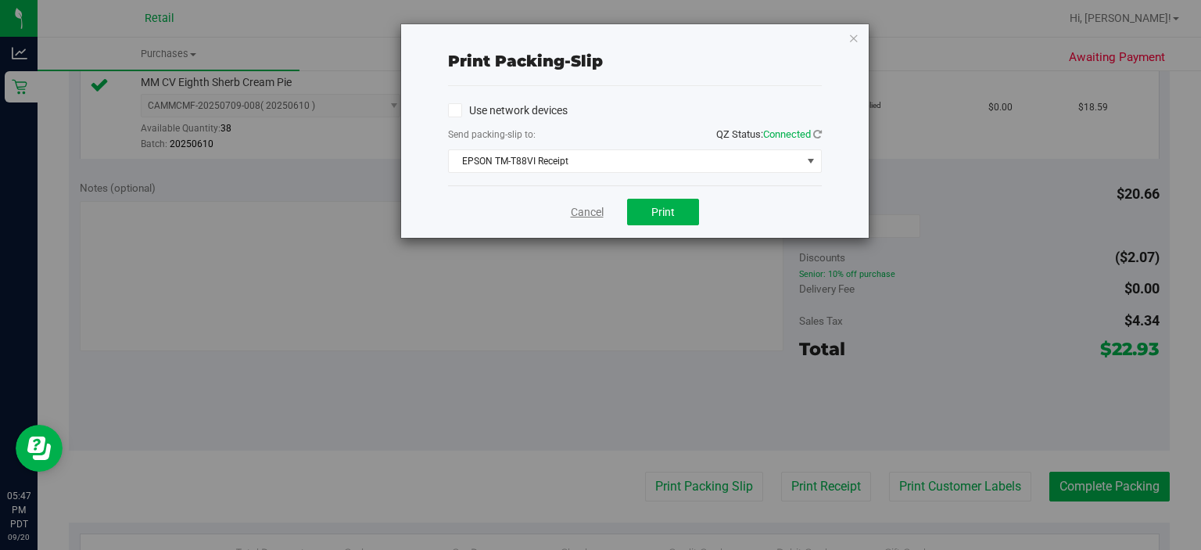
click at [597, 210] on link "Cancel" at bounding box center [587, 212] width 33 height 16
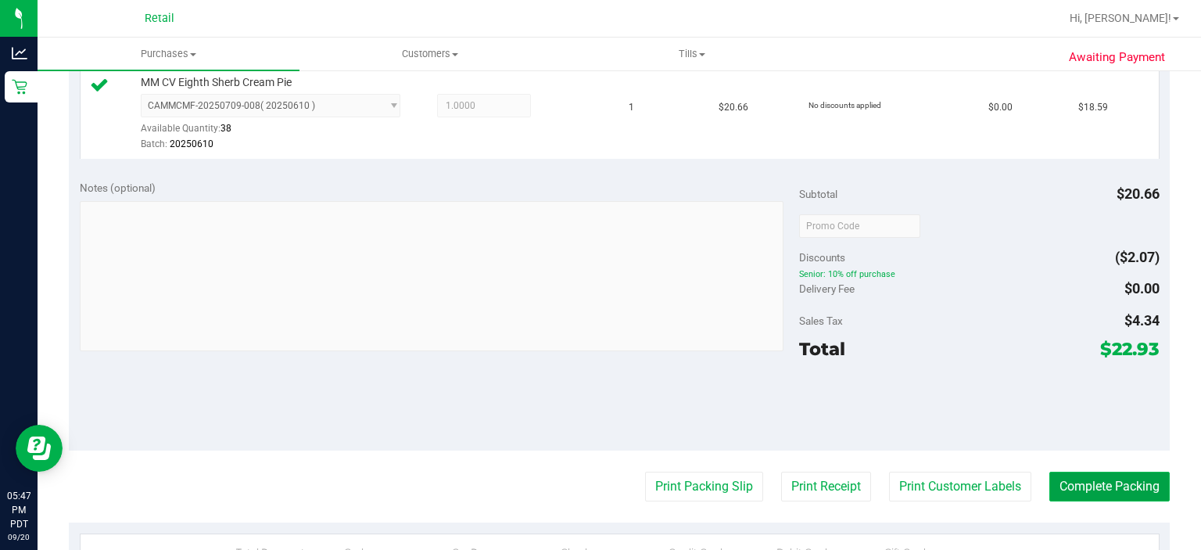
click at [1109, 489] on button "Complete Packing" at bounding box center [1110, 487] width 120 height 30
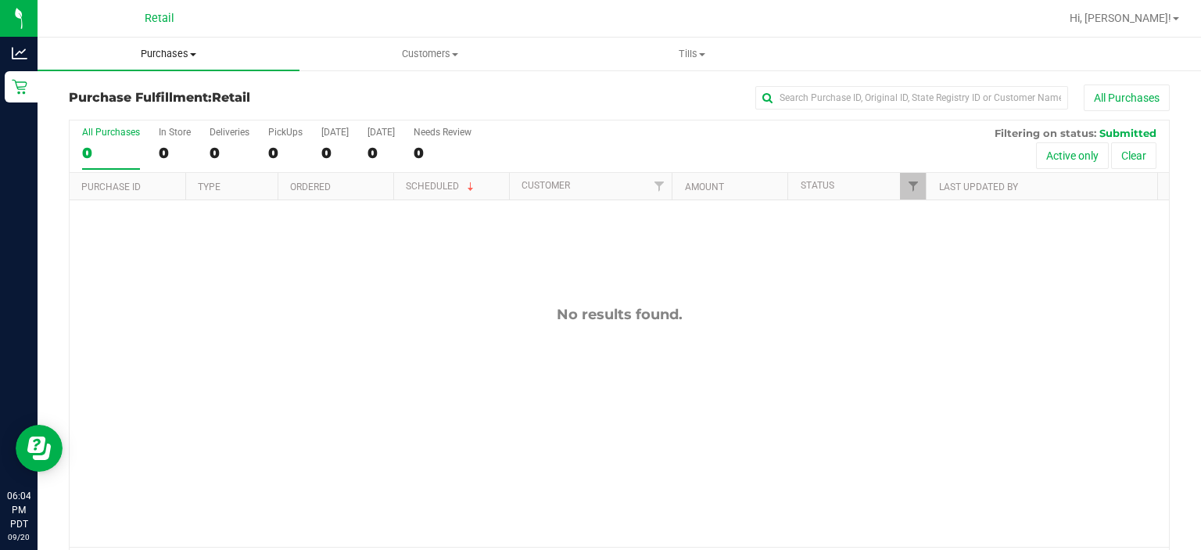
click at [165, 56] on span "Purchases" at bounding box center [169, 54] width 262 height 14
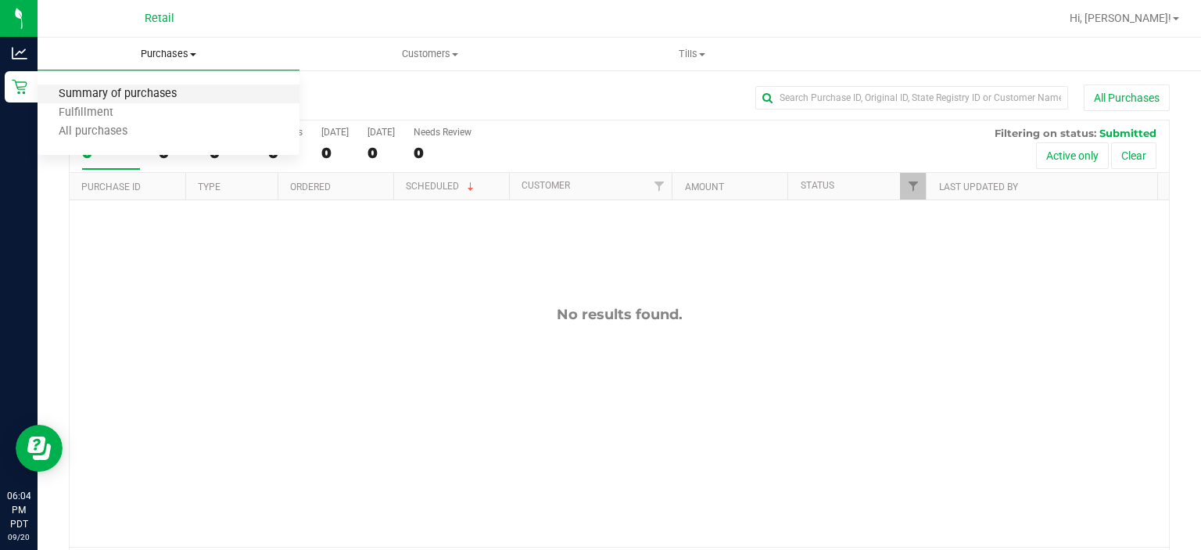
click at [153, 91] on span "Summary of purchases" at bounding box center [118, 94] width 160 height 13
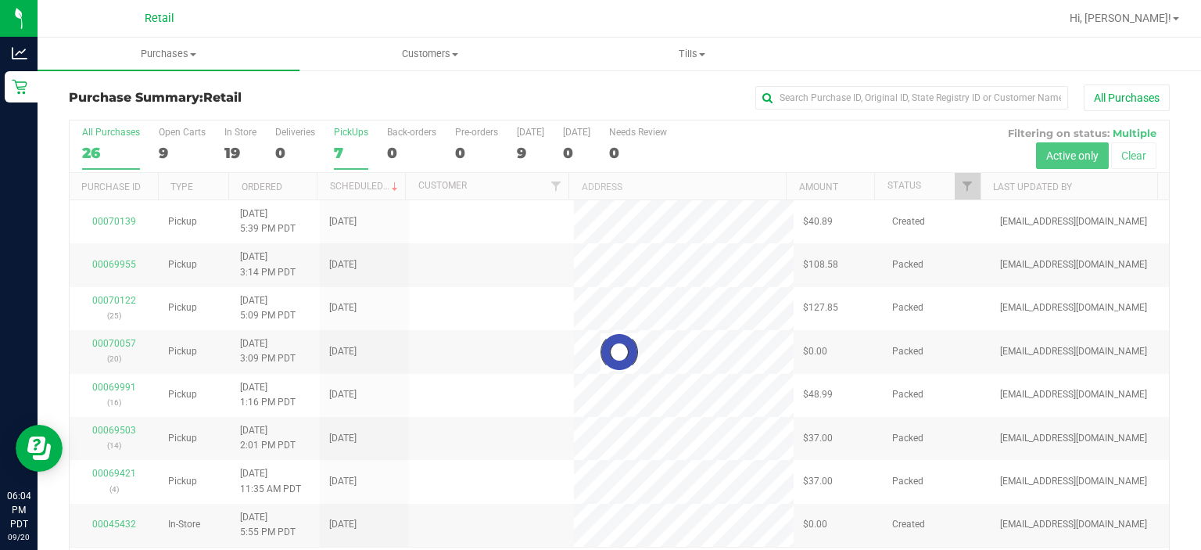
click at [346, 128] on div "PickUps" at bounding box center [351, 132] width 34 height 11
click at [0, 0] on input "PickUps 7" at bounding box center [0, 0] width 0 height 0
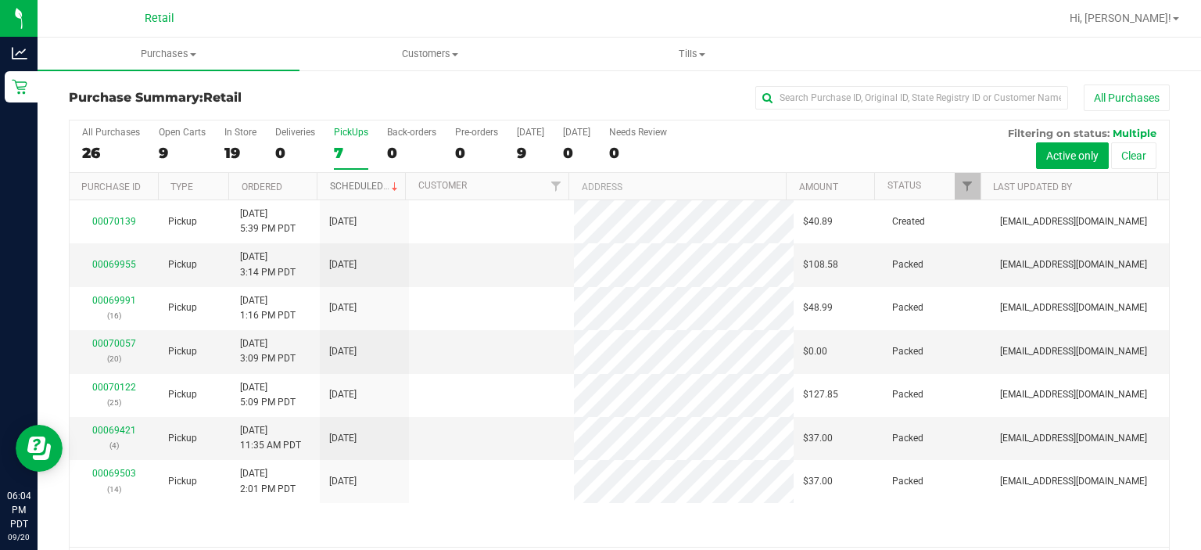
click at [370, 184] on link "Scheduled" at bounding box center [365, 186] width 71 height 11
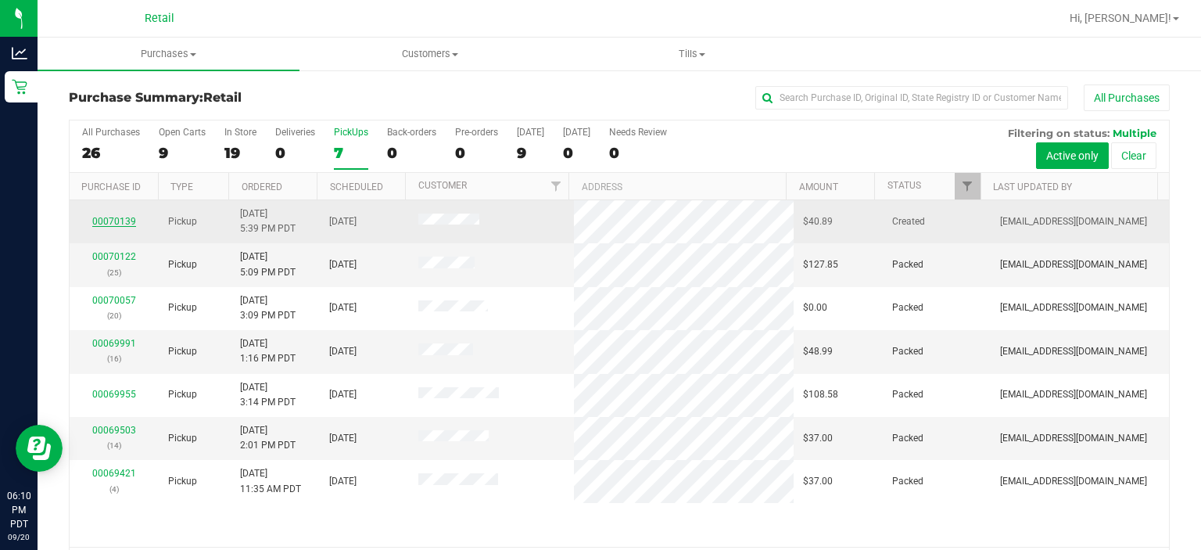
click at [119, 219] on link "00070139" at bounding box center [114, 221] width 44 height 11
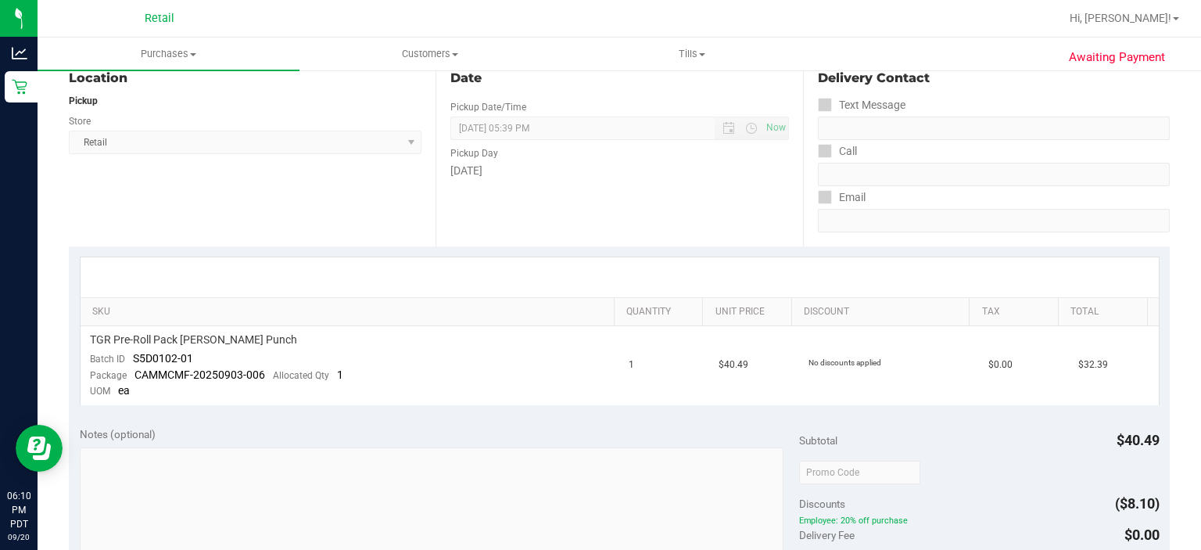
scroll to position [38, 0]
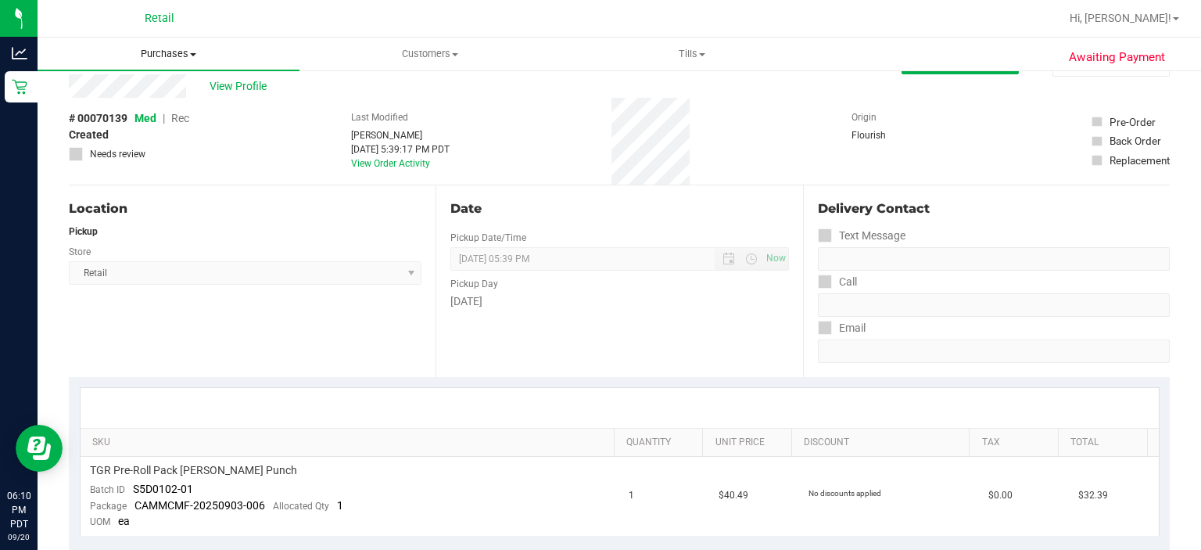
click at [163, 50] on span "Purchases" at bounding box center [169, 54] width 262 height 14
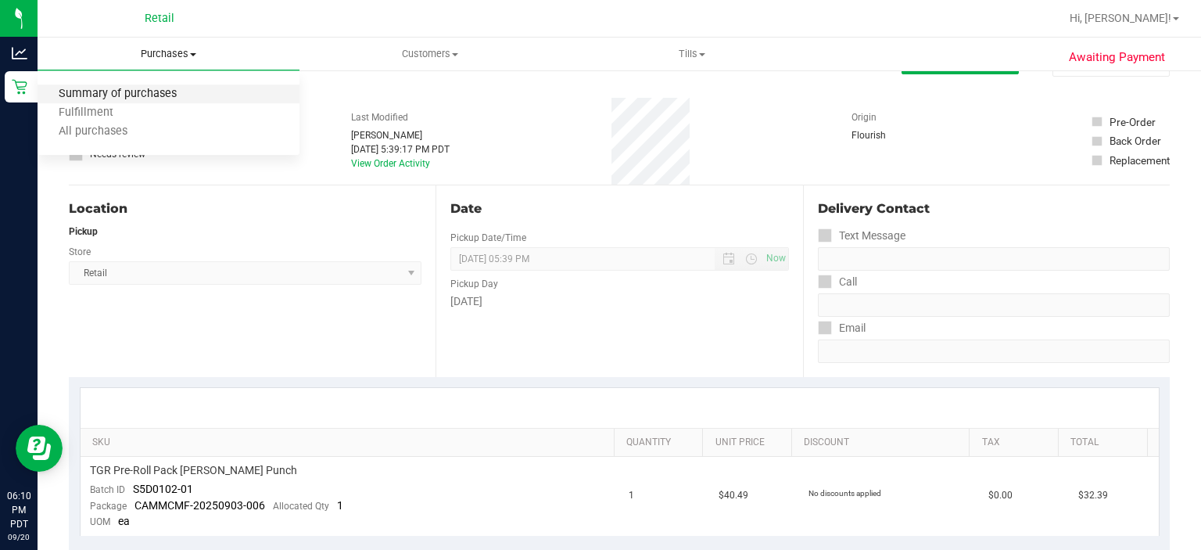
click at [127, 98] on span "Summary of purchases" at bounding box center [118, 94] width 160 height 13
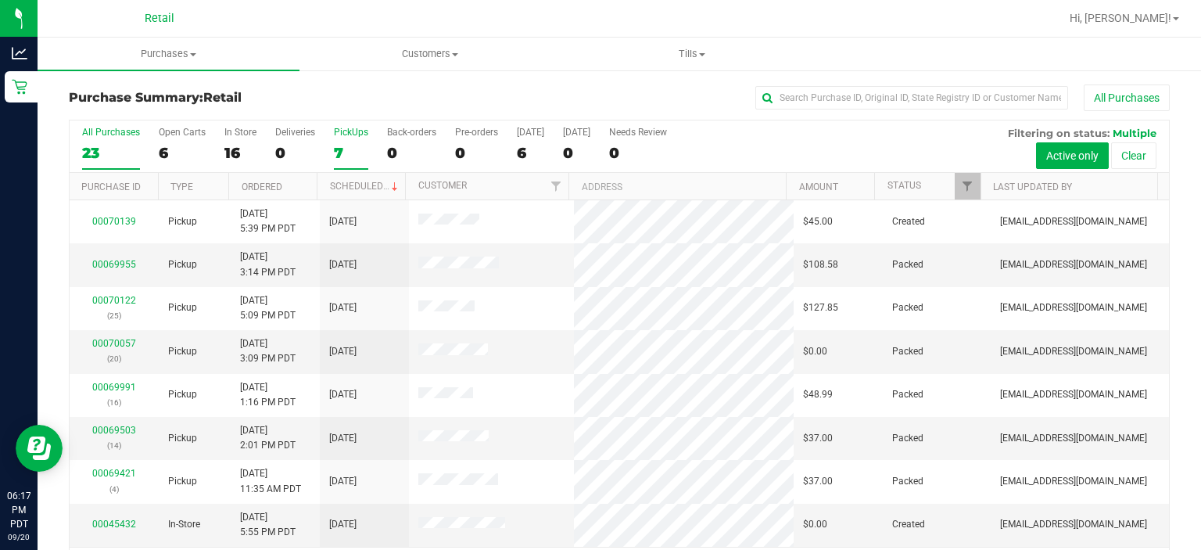
click at [354, 127] on div "PickUps" at bounding box center [351, 132] width 34 height 11
click at [0, 0] on input "PickUps 7" at bounding box center [0, 0] width 0 height 0
click at [353, 181] on link "Scheduled" at bounding box center [365, 186] width 71 height 11
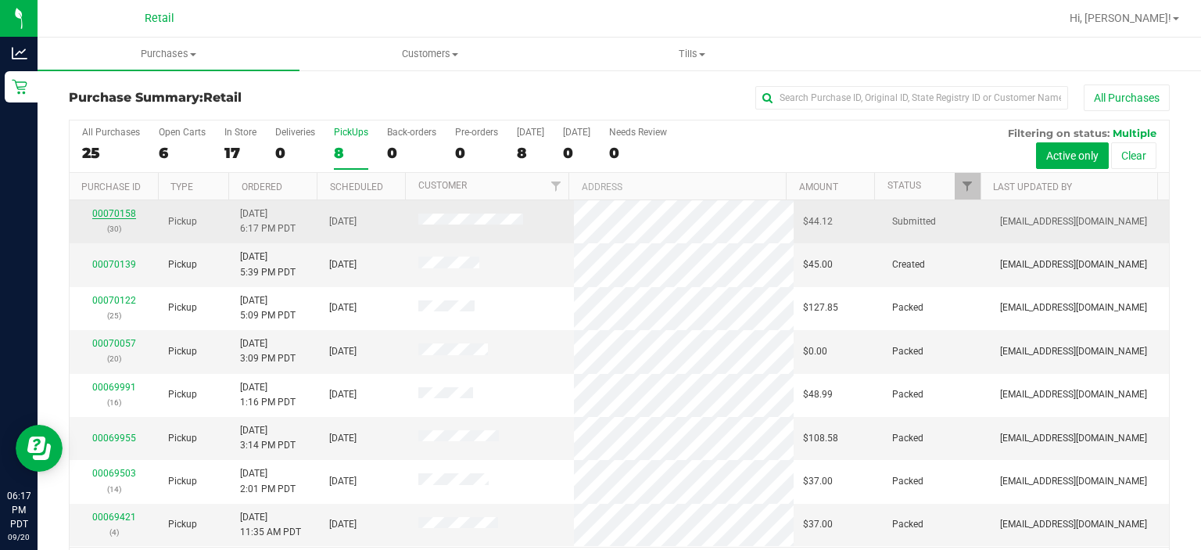
click at [97, 217] on link "00070158" at bounding box center [114, 213] width 44 height 11
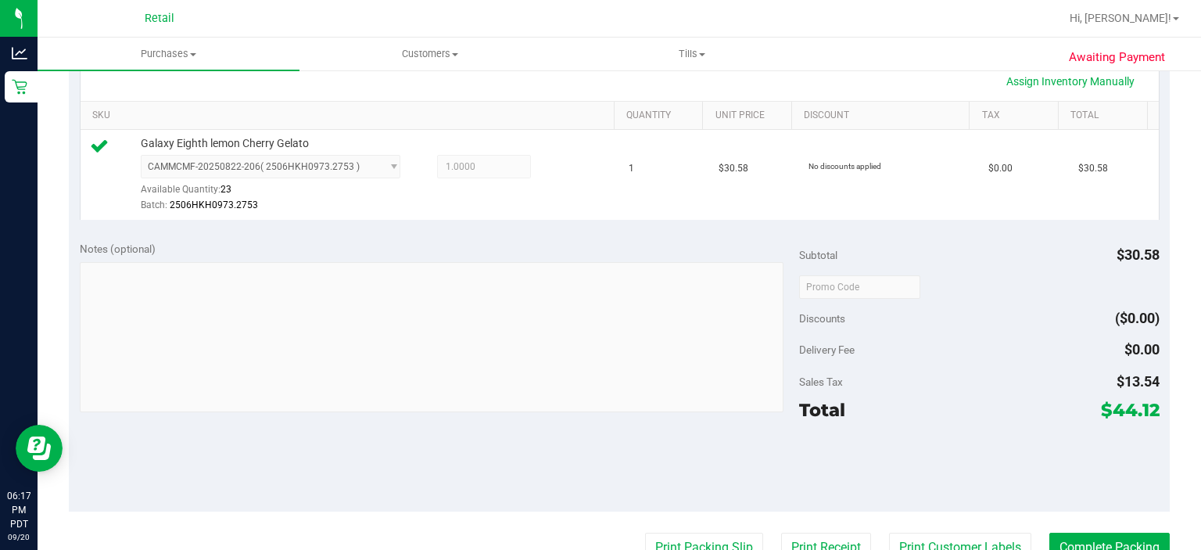
scroll to position [429, 0]
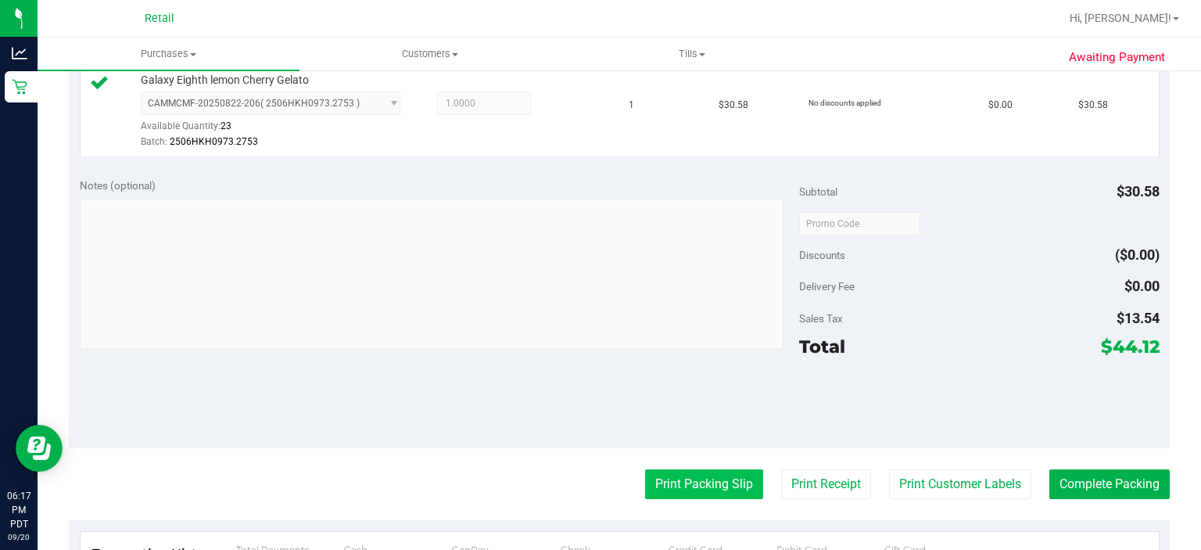
click at [664, 483] on button "Print Packing Slip" at bounding box center [704, 484] width 118 height 30
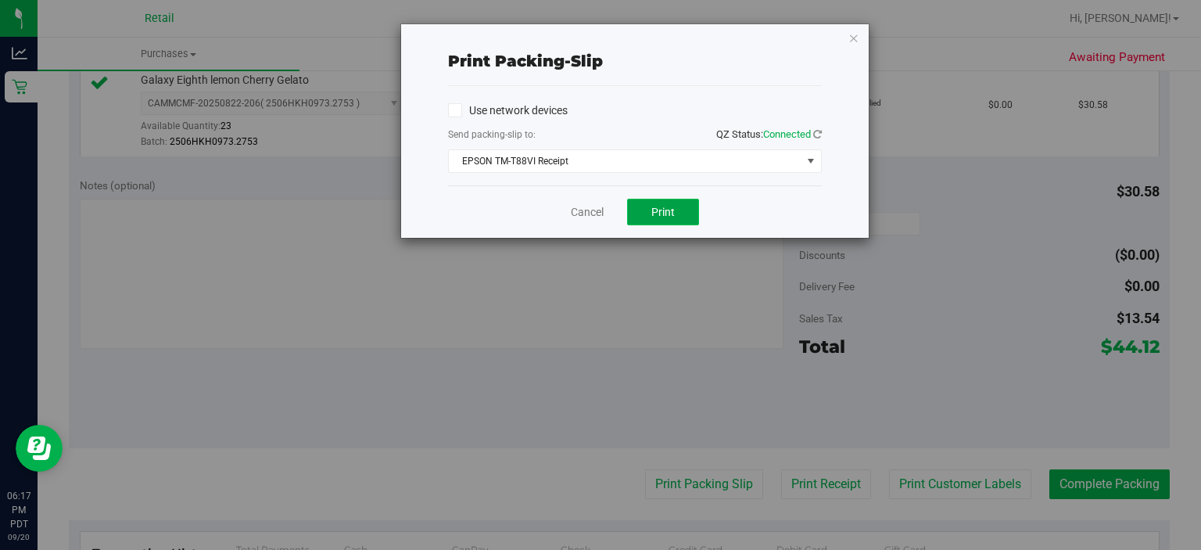
click at [663, 209] on span "Print" at bounding box center [662, 212] width 23 height 13
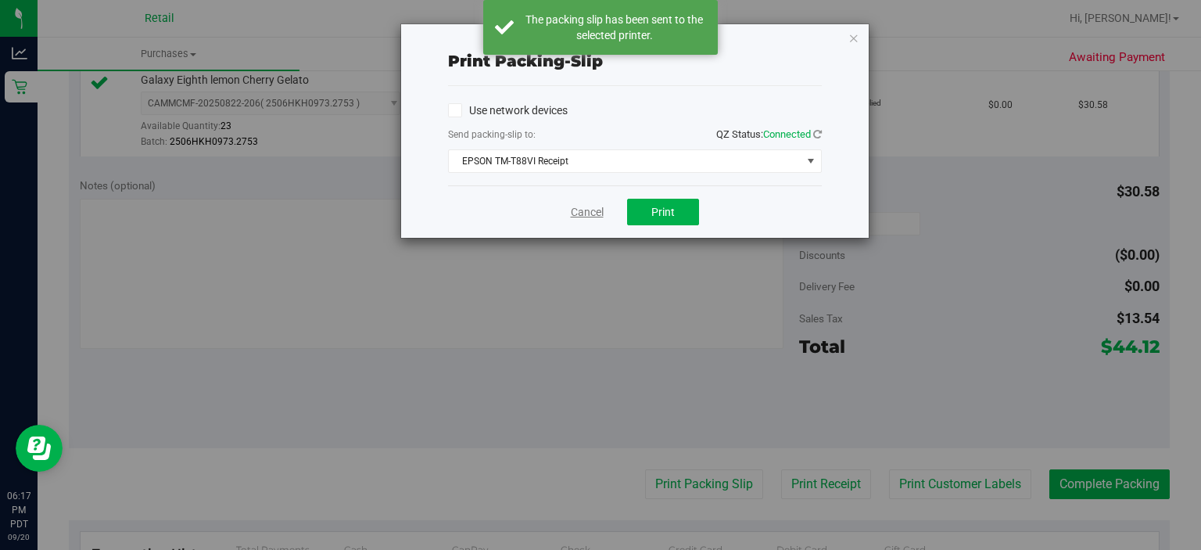
click at [585, 213] on link "Cancel" at bounding box center [587, 212] width 33 height 16
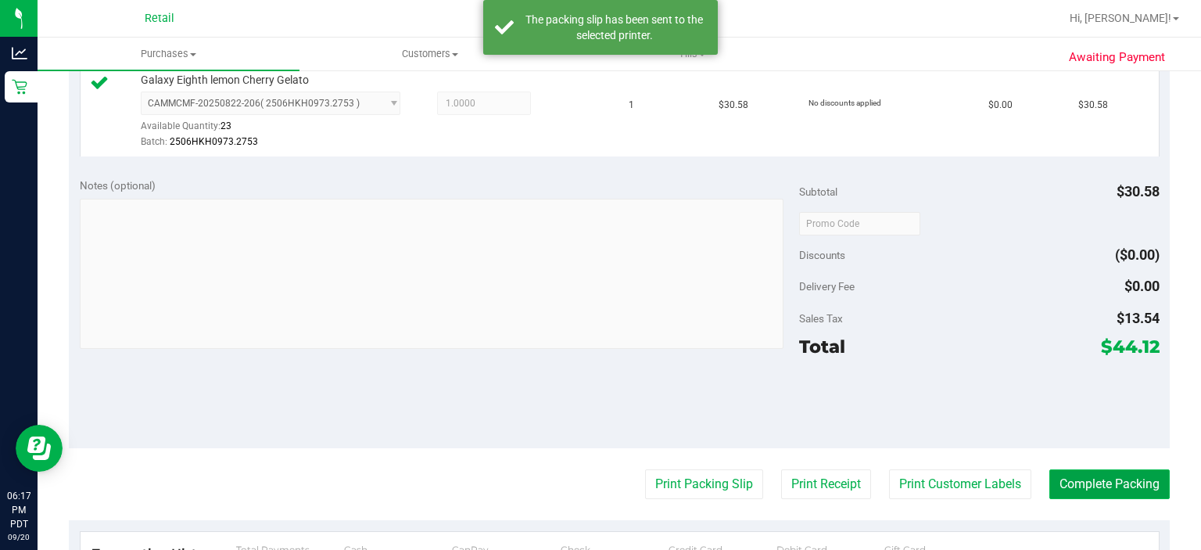
click at [1126, 496] on button "Complete Packing" at bounding box center [1110, 484] width 120 height 30
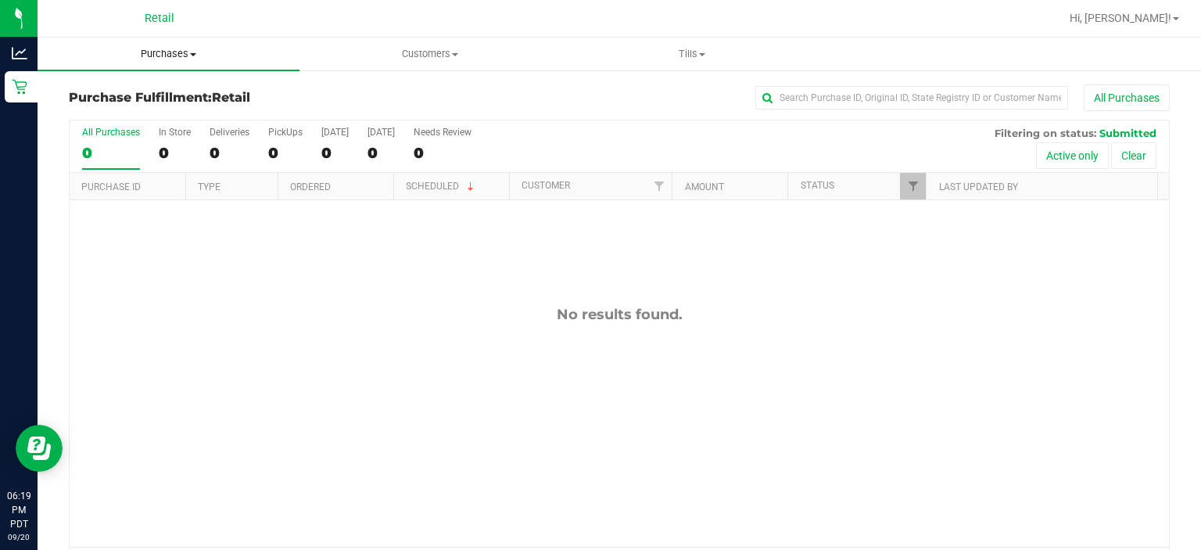
click at [170, 48] on span "Purchases" at bounding box center [169, 54] width 262 height 14
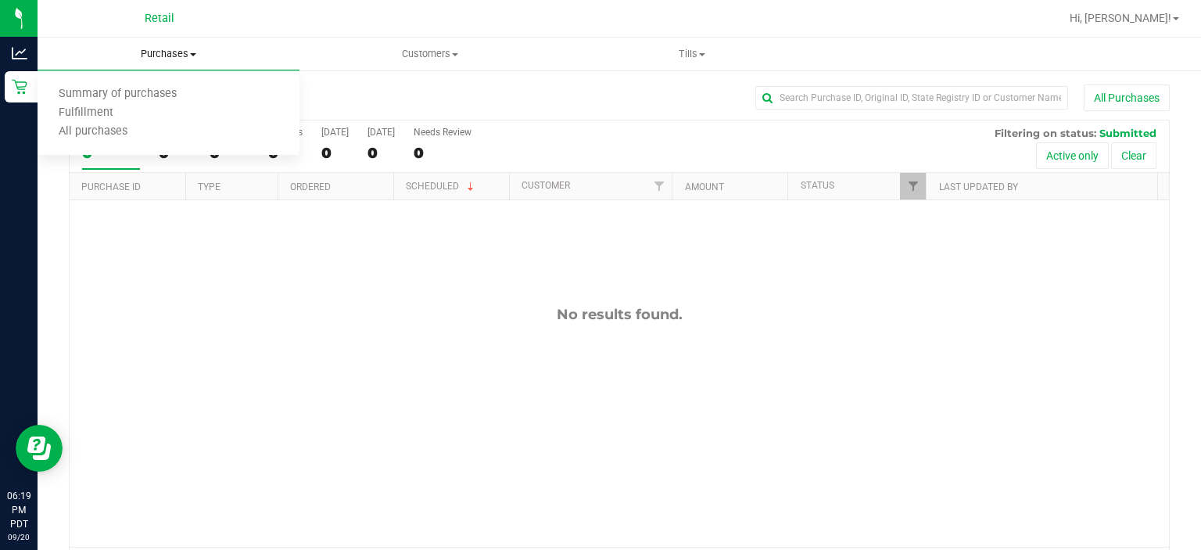
click at [139, 89] on span "Summary of purchases" at bounding box center [118, 94] width 160 height 13
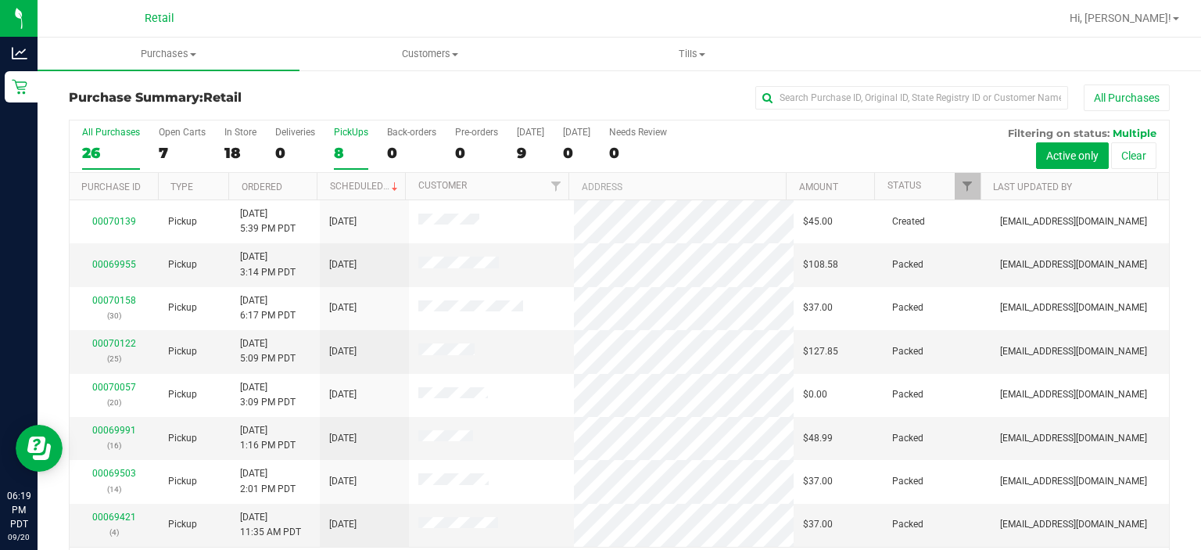
click at [357, 131] on div "PickUps" at bounding box center [351, 132] width 34 height 11
click at [0, 0] on input "PickUps 8" at bounding box center [0, 0] width 0 height 0
click at [364, 181] on link "Scheduled" at bounding box center [365, 186] width 71 height 11
